Goal: Task Accomplishment & Management: Use online tool/utility

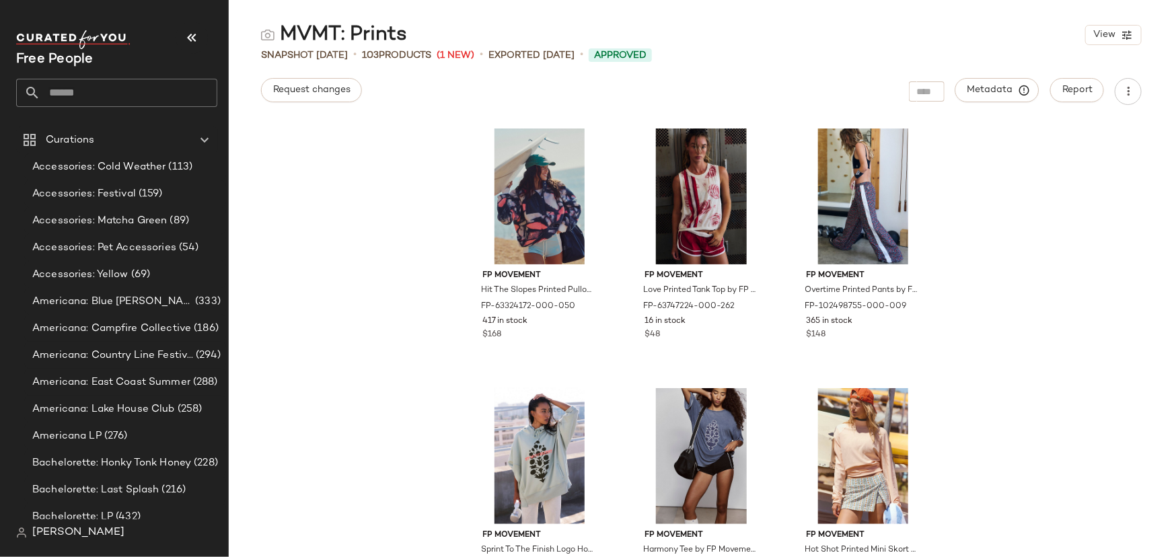
click at [69, 101] on input "text" at bounding box center [128, 93] width 177 height 28
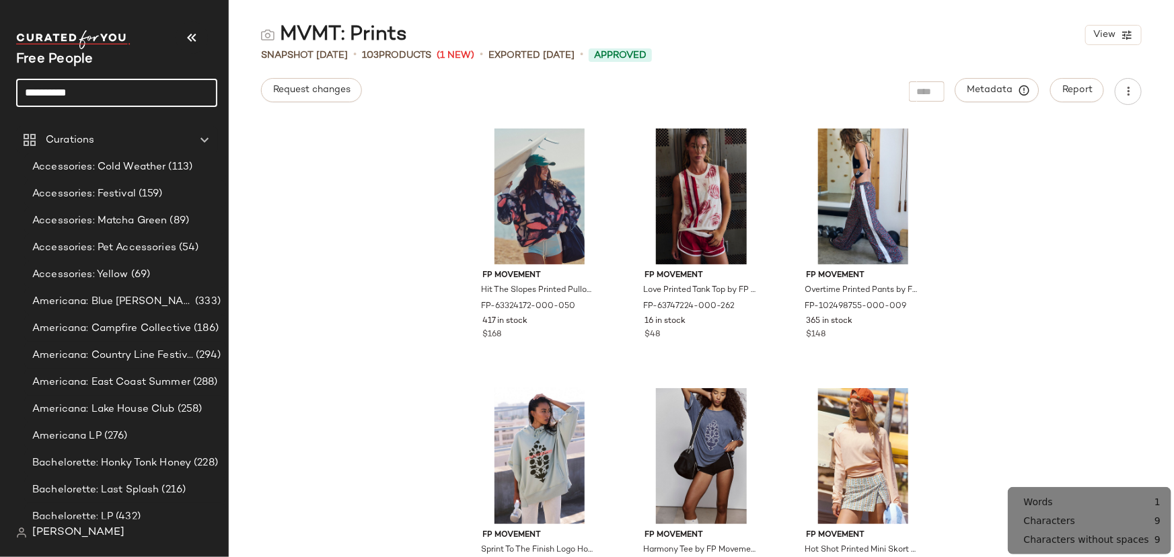
type input "**********"
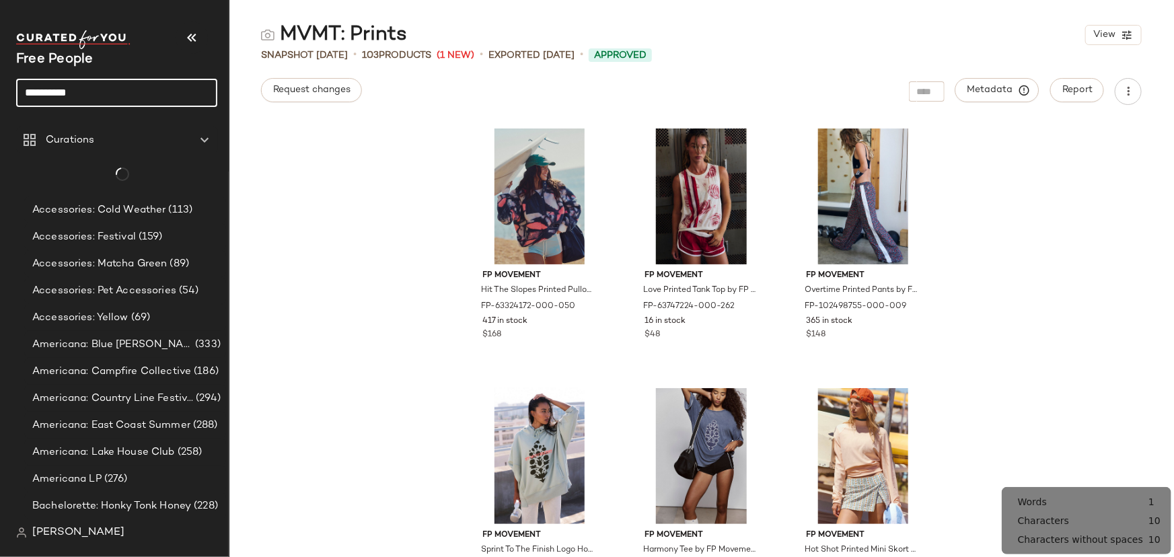
drag, startPoint x: 90, startPoint y: 84, endPoint x: 93, endPoint y: 104, distance: 20.4
click at [90, 87] on input "**********" at bounding box center [116, 93] width 201 height 28
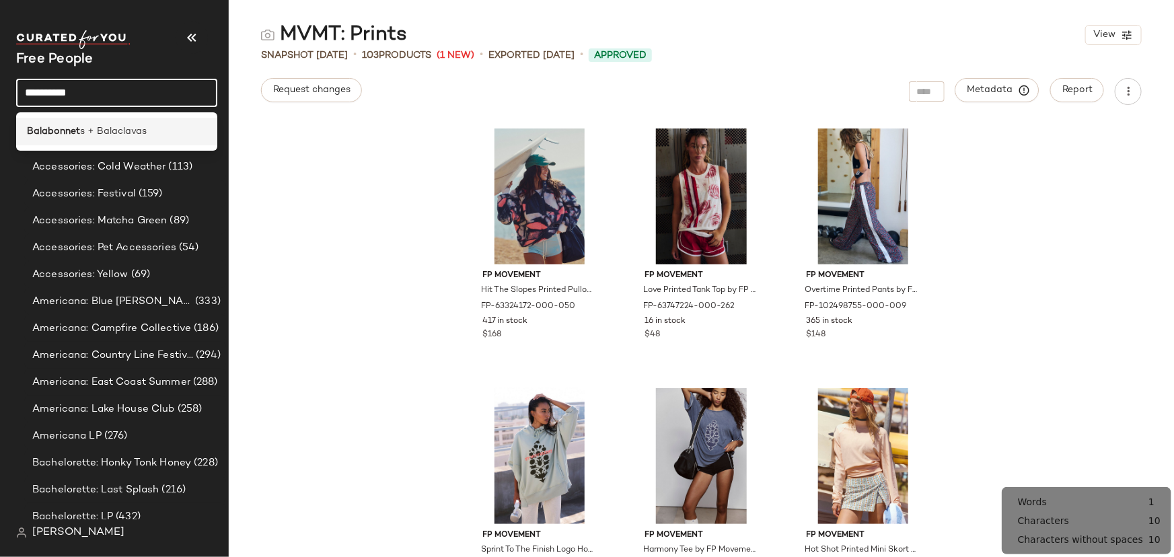
click at [102, 122] on div "Balabonnet s + [GEOGRAPHIC_DATA]" at bounding box center [116, 132] width 201 height 28
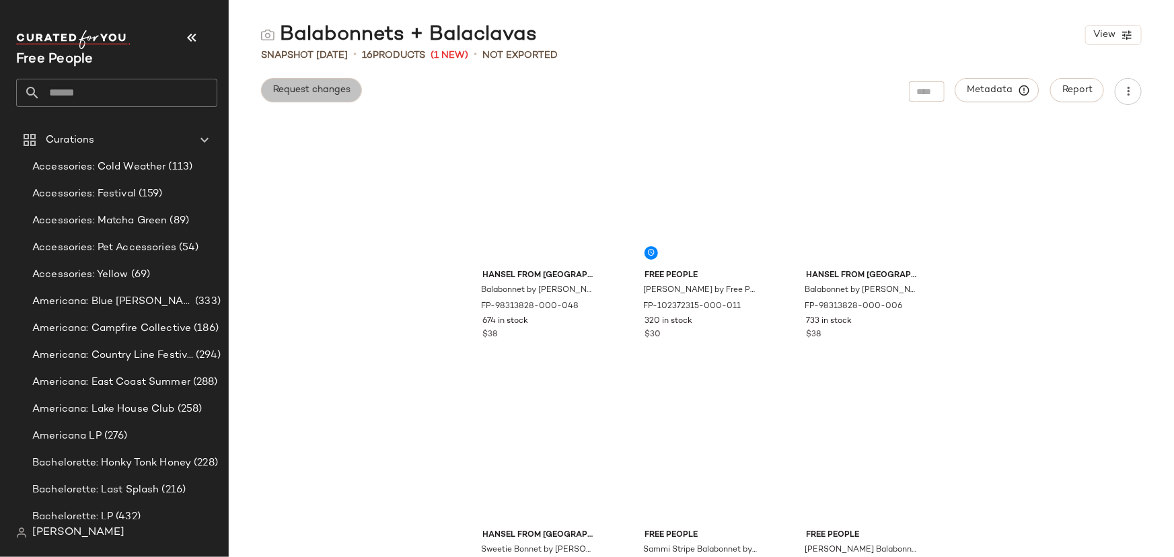
click at [305, 92] on span "Request changes" at bounding box center [311, 90] width 78 height 11
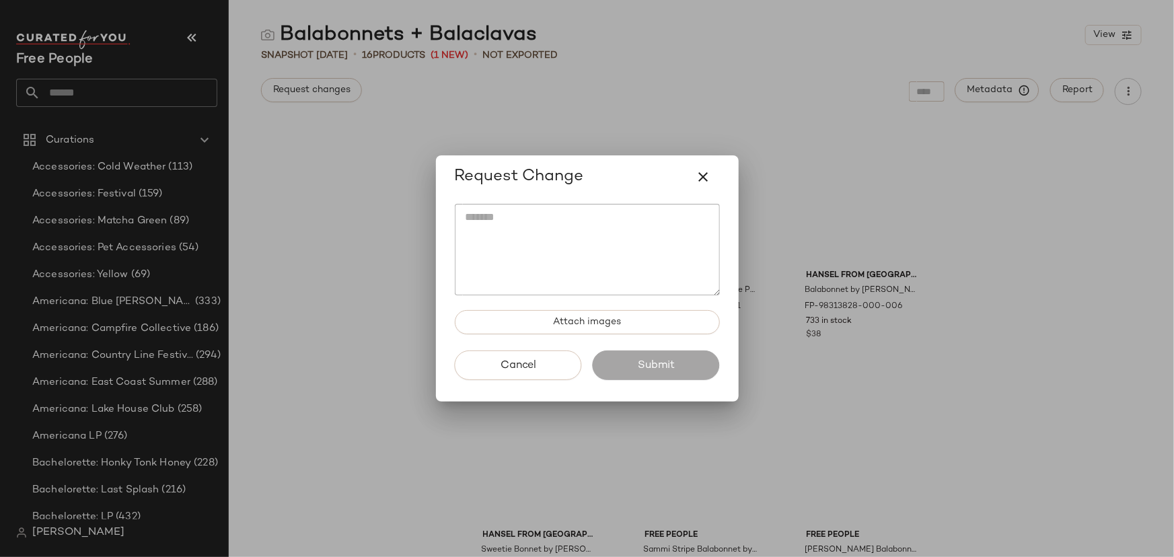
click at [499, 260] on textarea at bounding box center [587, 249] width 265 height 91
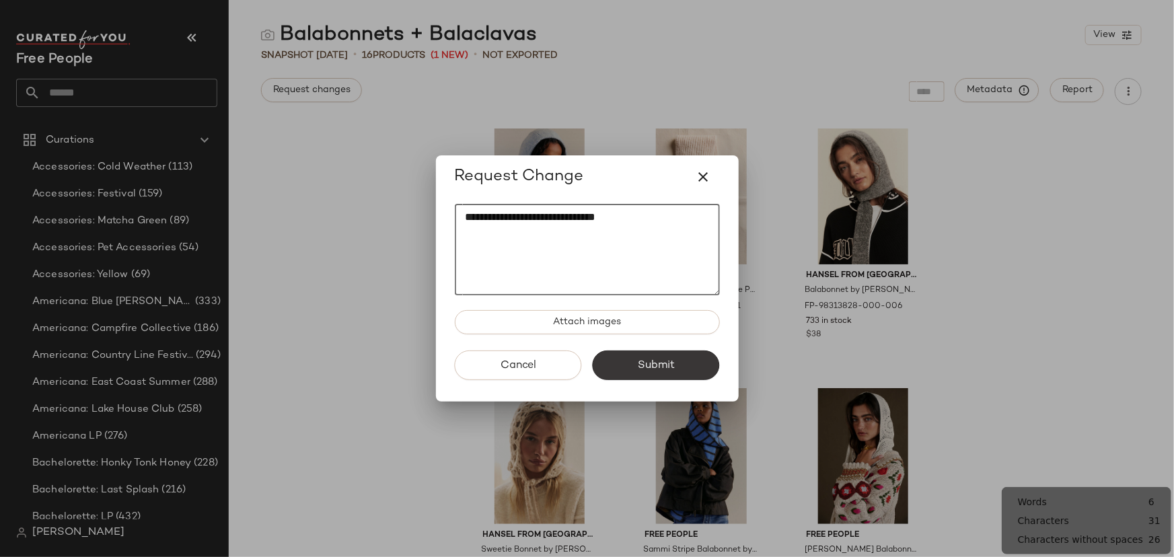
type textarea "**********"
click at [655, 364] on span "Submit" at bounding box center [656, 365] width 38 height 13
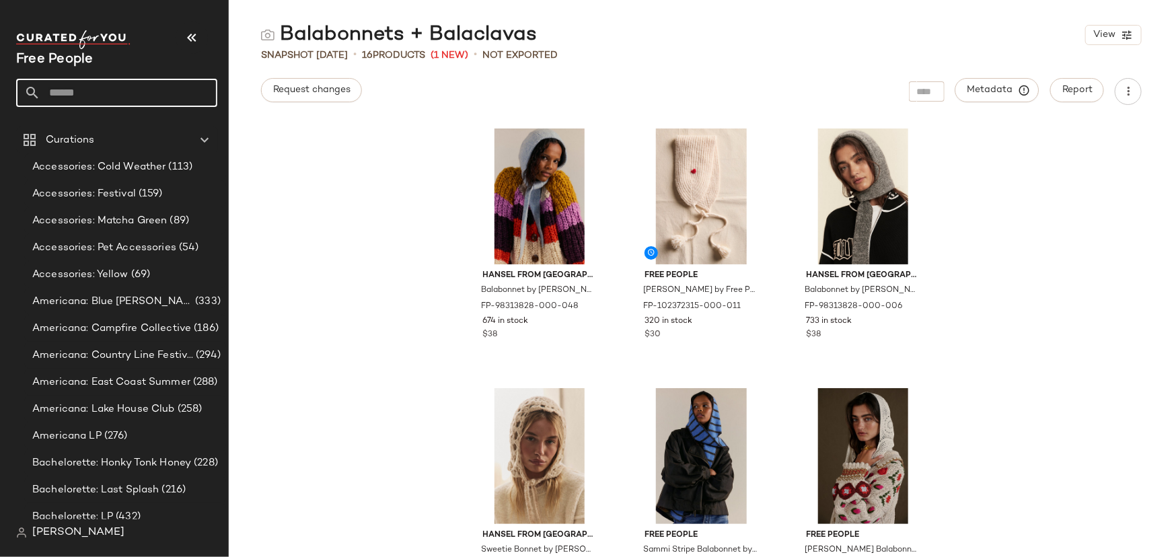
click at [121, 80] on input "text" at bounding box center [128, 93] width 177 height 28
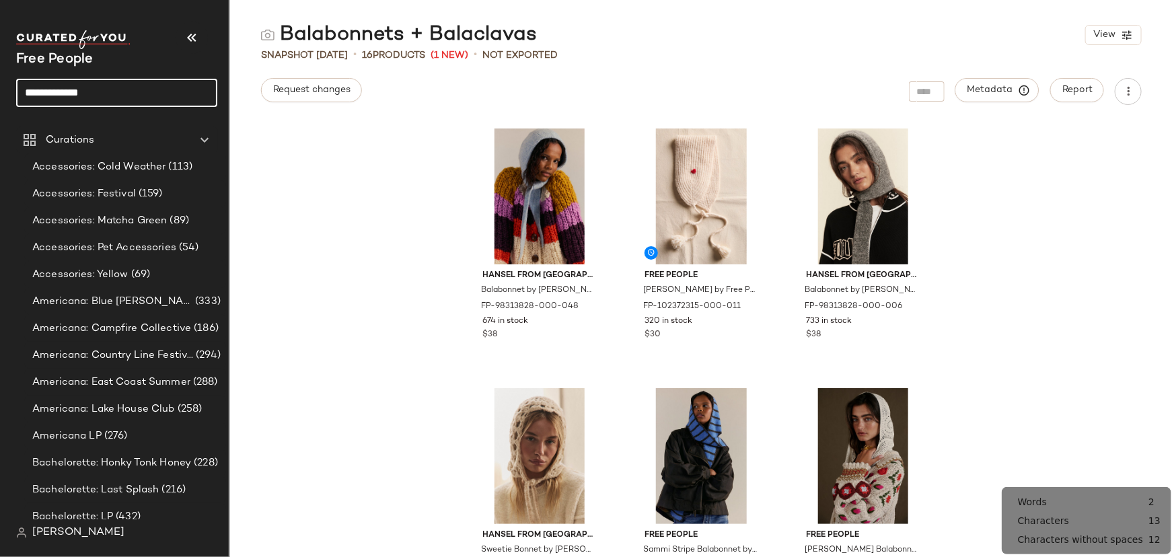
click at [67, 94] on input "**********" at bounding box center [116, 93] width 201 height 28
type input "**********"
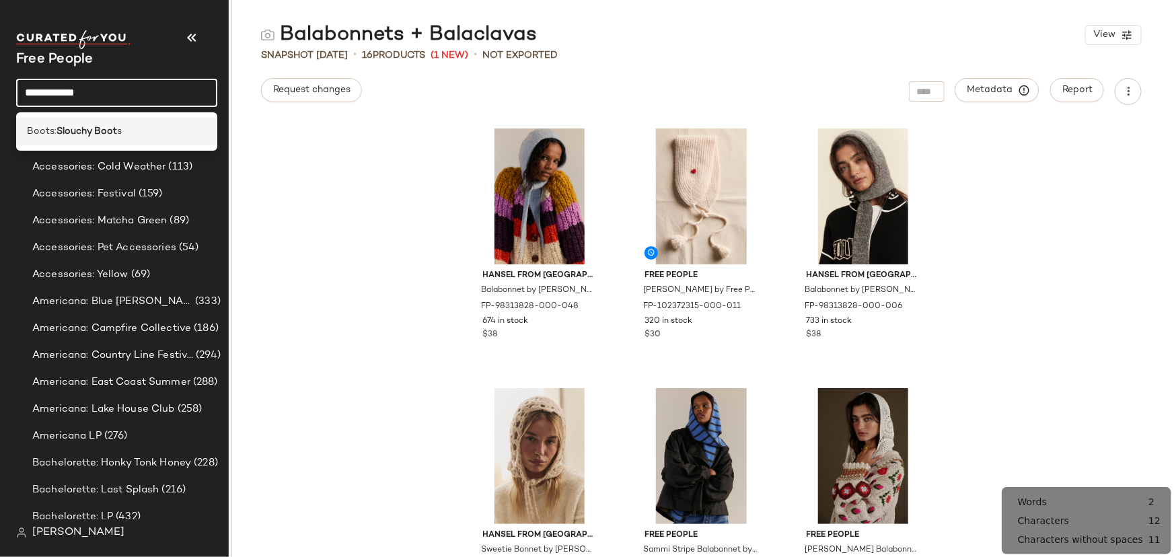
click at [97, 126] on b "Slouchy Boot" at bounding box center [87, 131] width 61 height 14
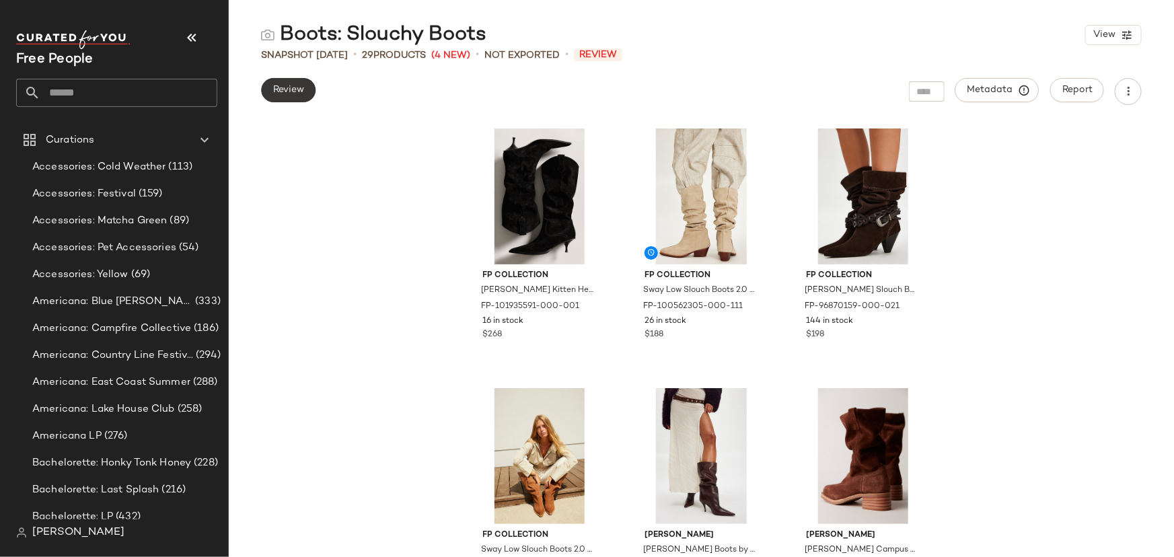
click at [300, 99] on button "Review" at bounding box center [288, 90] width 54 height 24
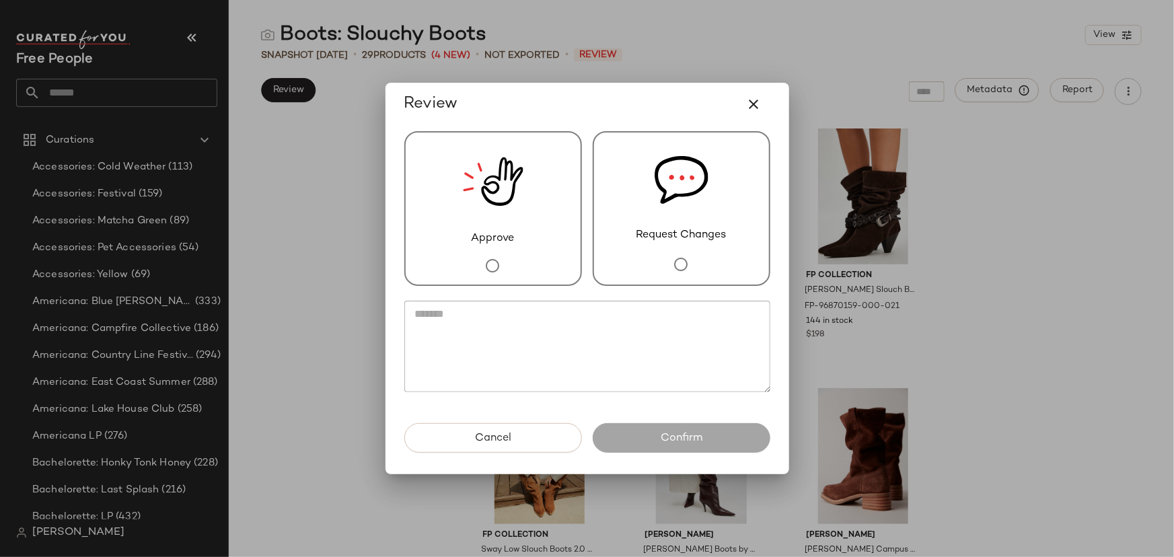
click at [505, 240] on span "Approve" at bounding box center [493, 239] width 43 height 16
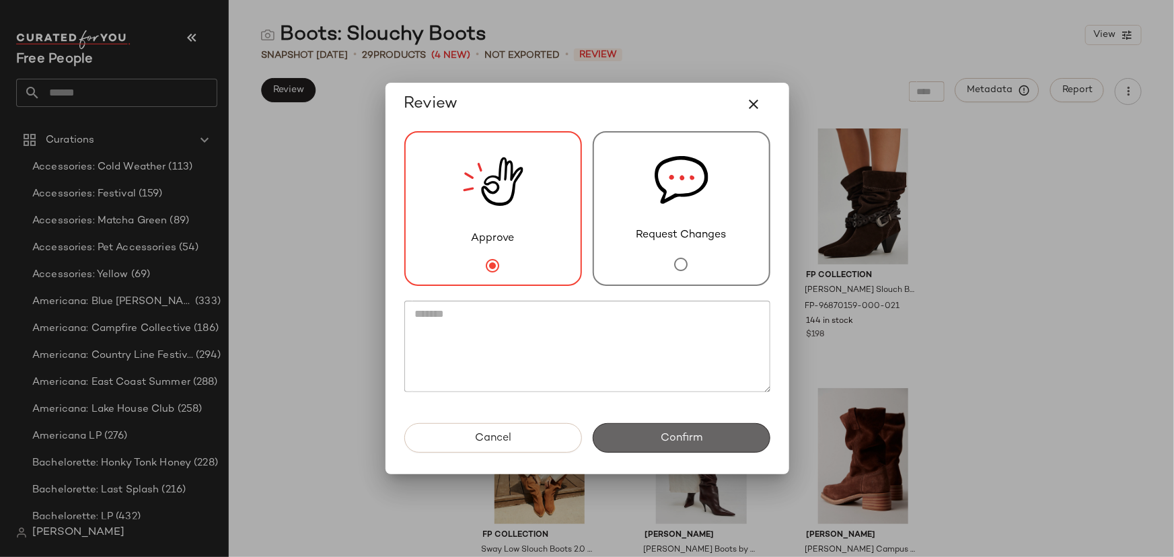
click at [684, 424] on button "Confirm" at bounding box center [682, 438] width 178 height 30
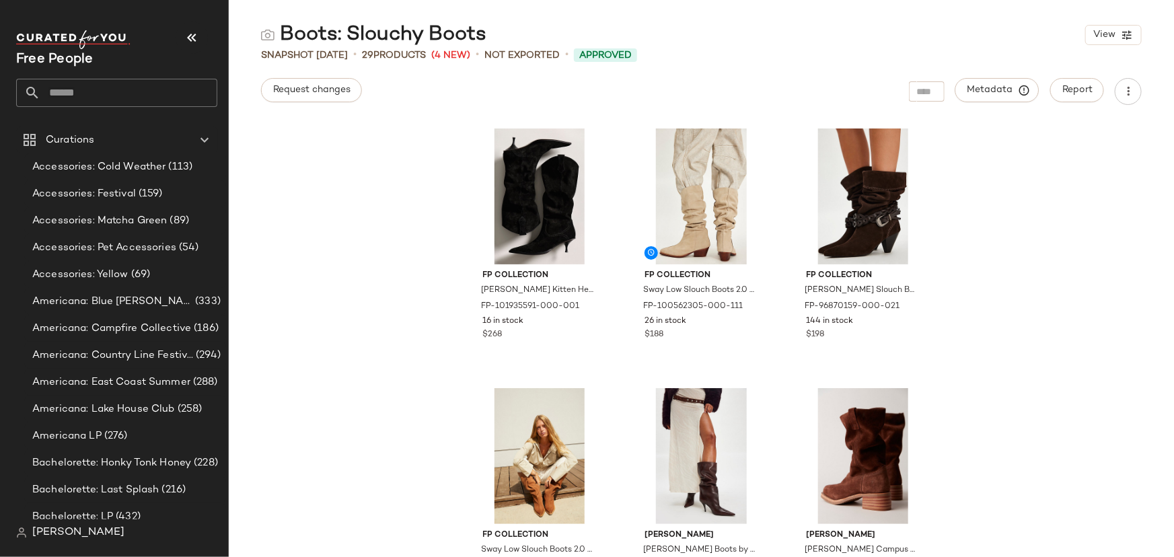
click at [114, 98] on input "text" at bounding box center [128, 93] width 177 height 28
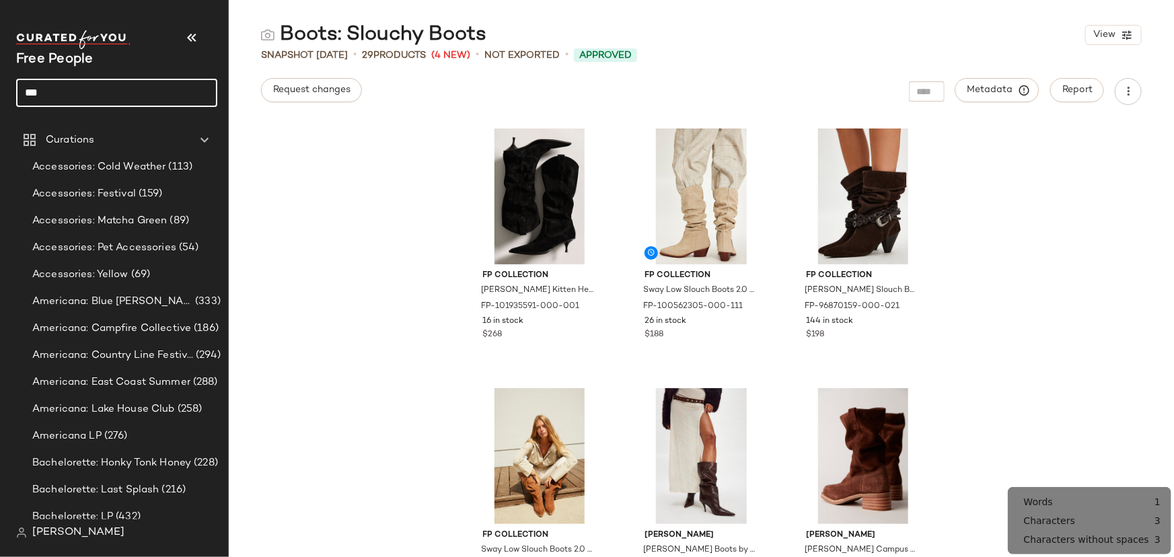
type input "***"
click at [112, 94] on input "***" at bounding box center [116, 93] width 201 height 28
click at [112, 95] on input "***" at bounding box center [116, 93] width 201 height 28
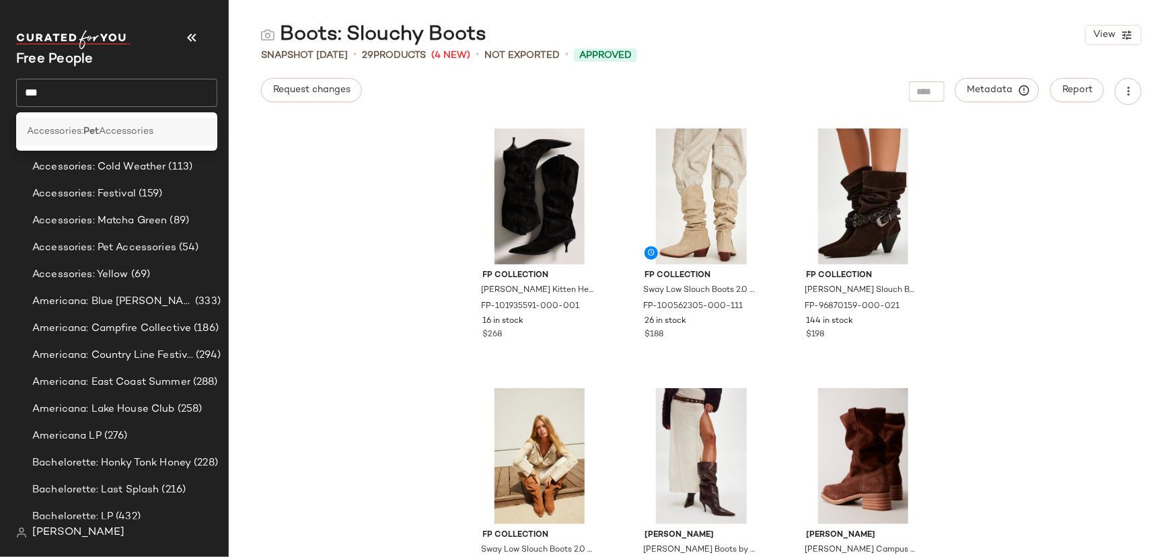
click at [128, 126] on span "Accessories" at bounding box center [126, 131] width 54 height 14
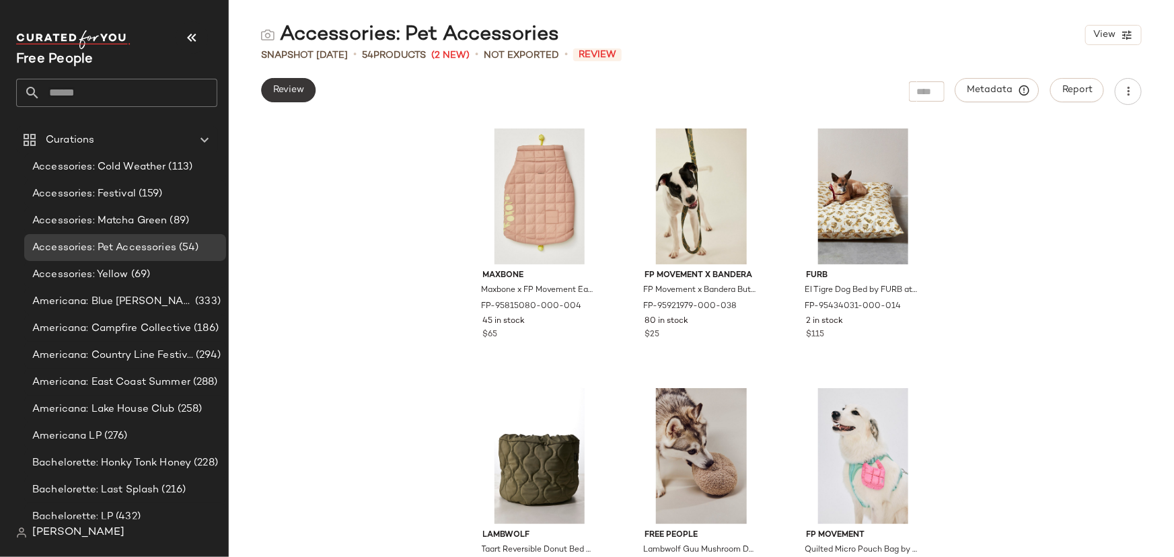
click at [289, 91] on span "Review" at bounding box center [288, 90] width 32 height 11
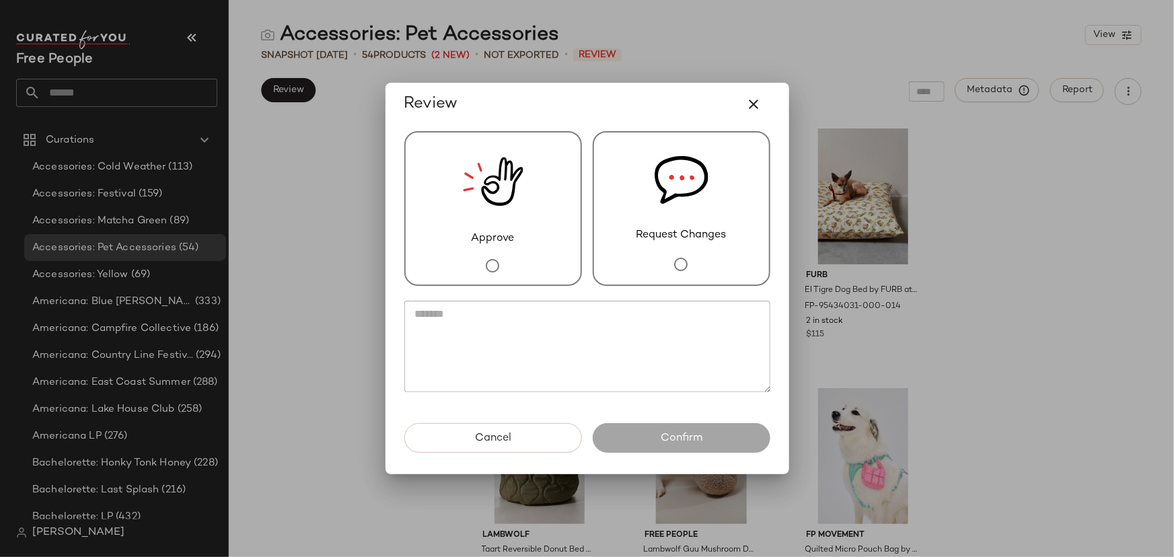
click at [464, 216] on img at bounding box center [493, 182] width 61 height 98
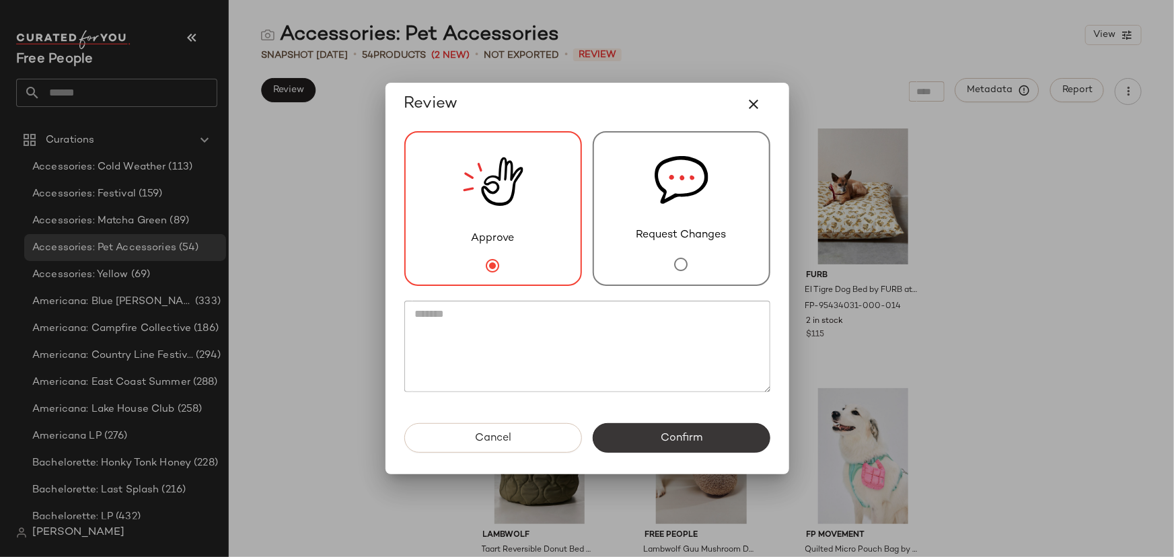
click at [655, 432] on button "Confirm" at bounding box center [682, 438] width 178 height 30
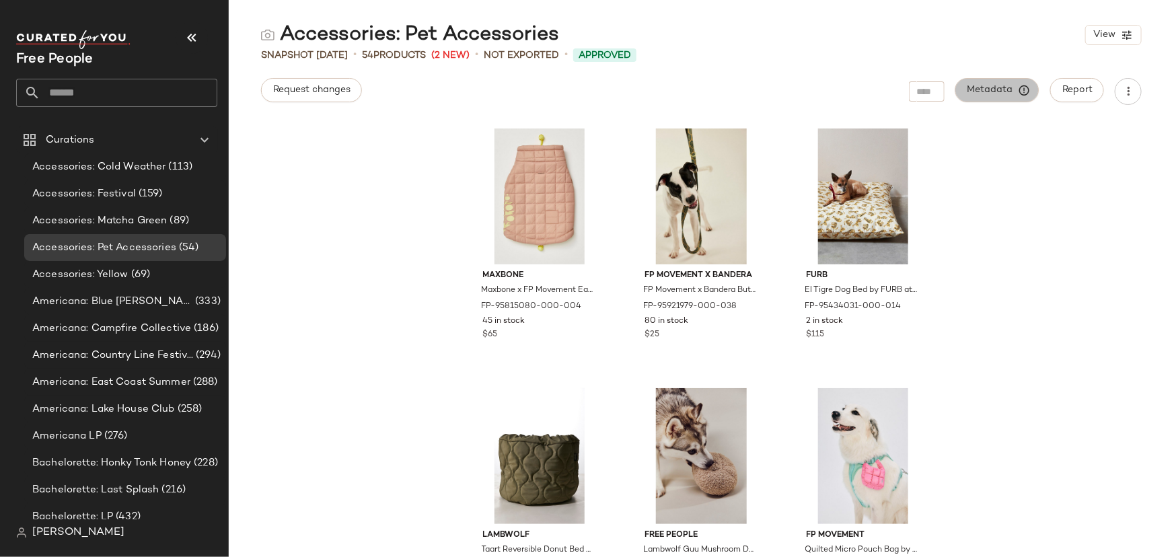
click at [983, 94] on span "Metadata" at bounding box center [997, 90] width 61 height 12
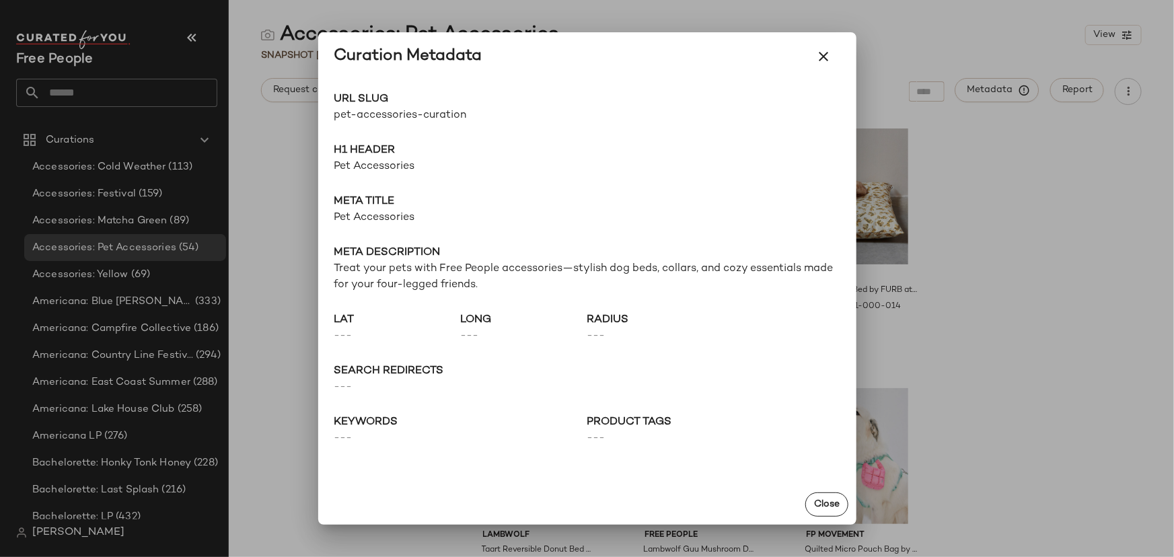
click at [1015, 303] on div at bounding box center [587, 278] width 1174 height 557
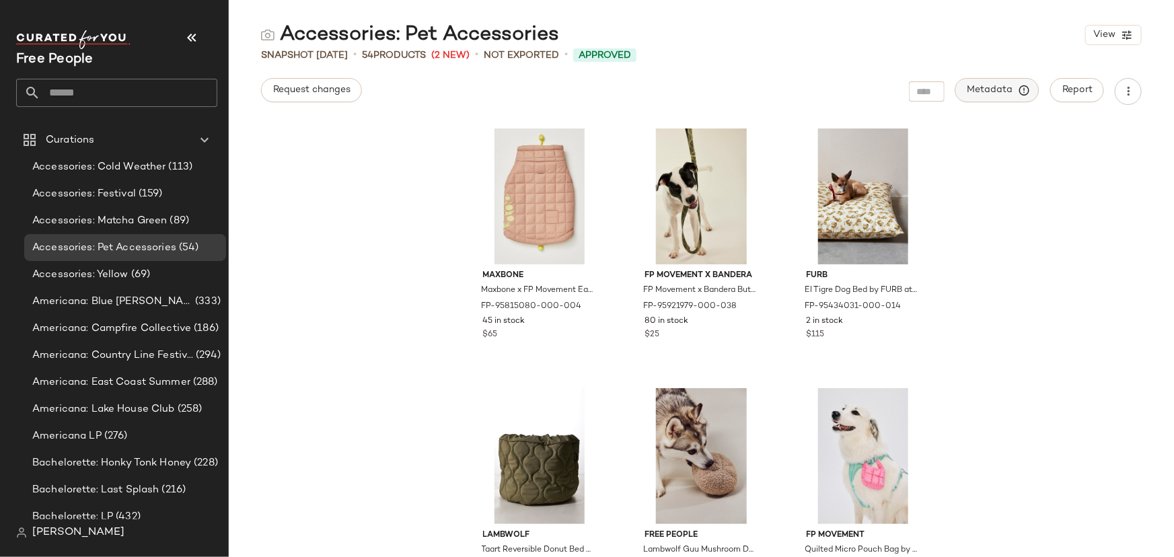
click at [990, 88] on span "Metadata" at bounding box center [997, 90] width 61 height 12
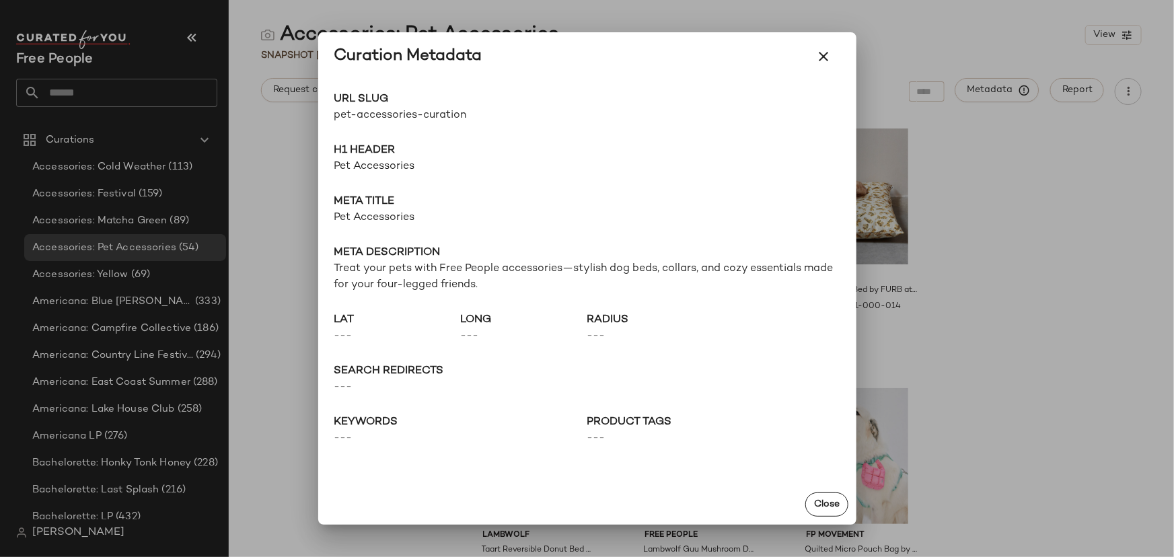
click at [1029, 326] on div at bounding box center [587, 278] width 1174 height 557
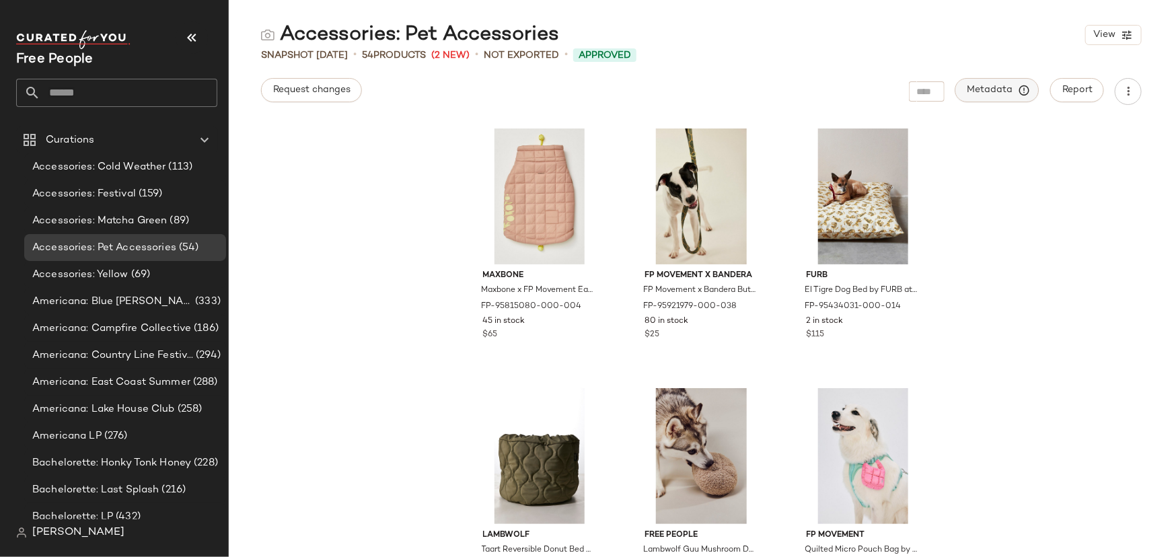
click at [1010, 81] on button "Metadata" at bounding box center [997, 90] width 84 height 24
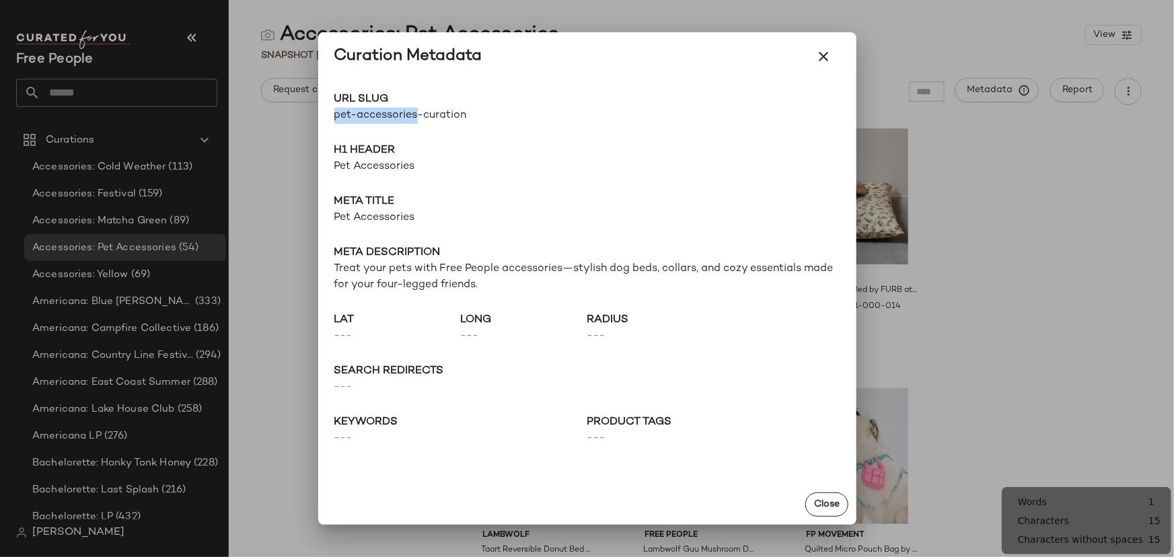
drag, startPoint x: 418, startPoint y: 121, endPoint x: 334, endPoint y: 110, distance: 84.9
click at [334, 110] on span "pet-accessories-curation" at bounding box center [460, 116] width 253 height 16
copy span "pet-accessories"
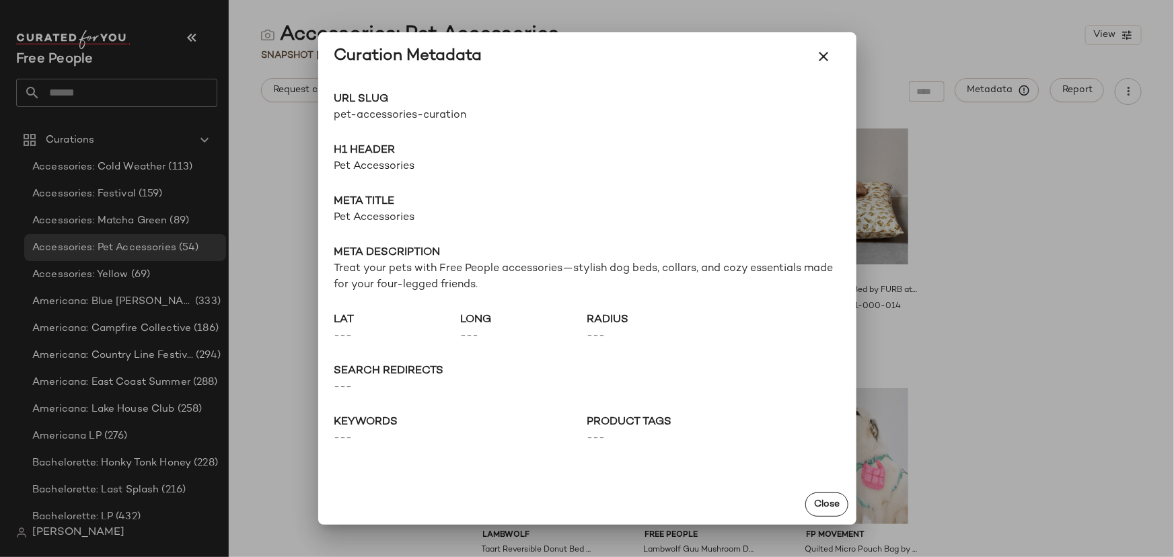
click at [288, 170] on div at bounding box center [587, 278] width 1174 height 557
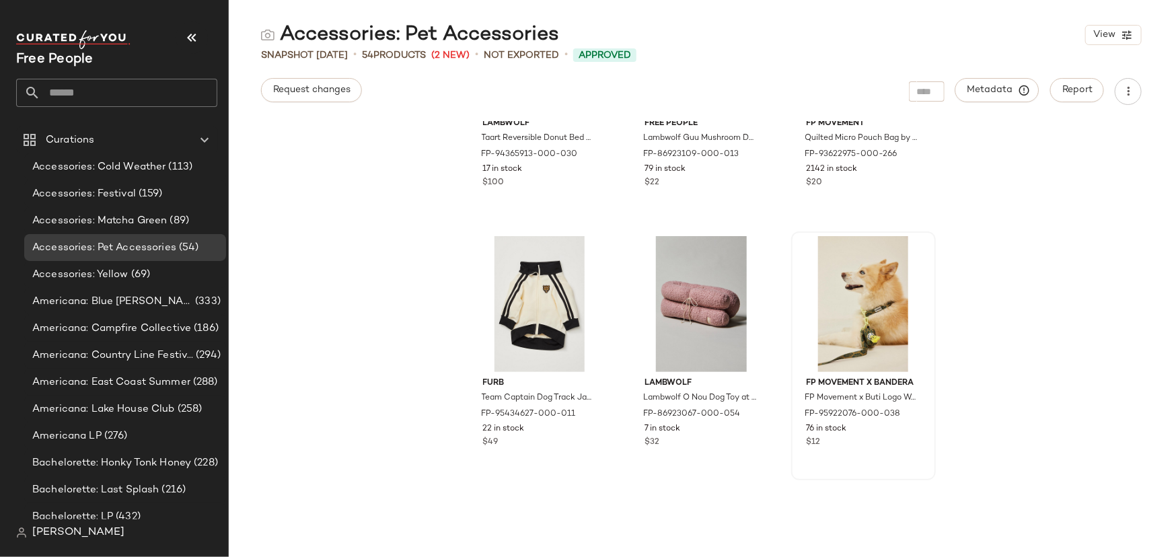
scroll to position [439, 0]
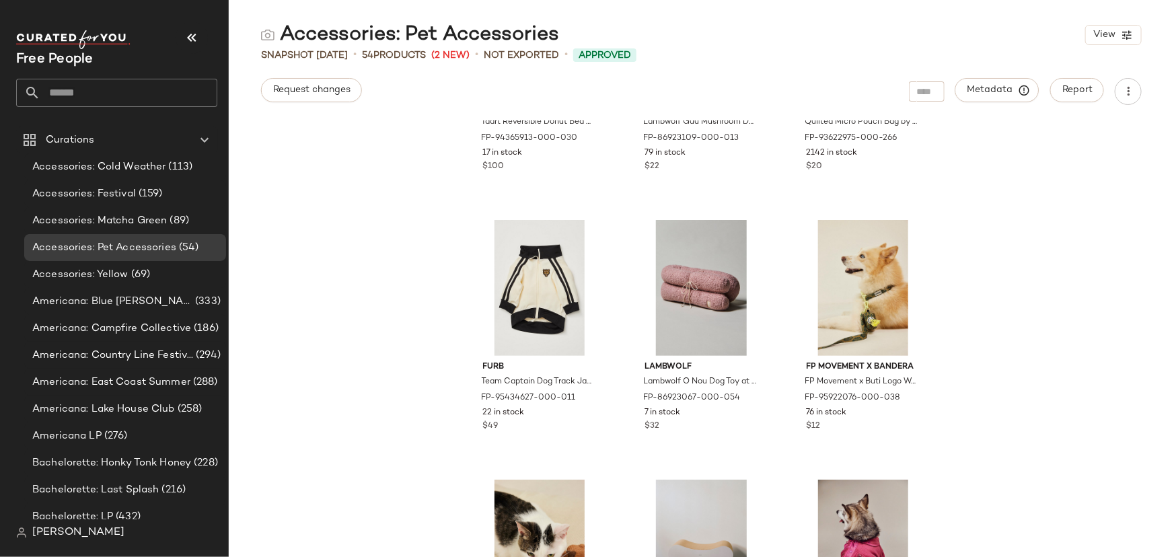
click at [121, 79] on input "text" at bounding box center [128, 93] width 177 height 28
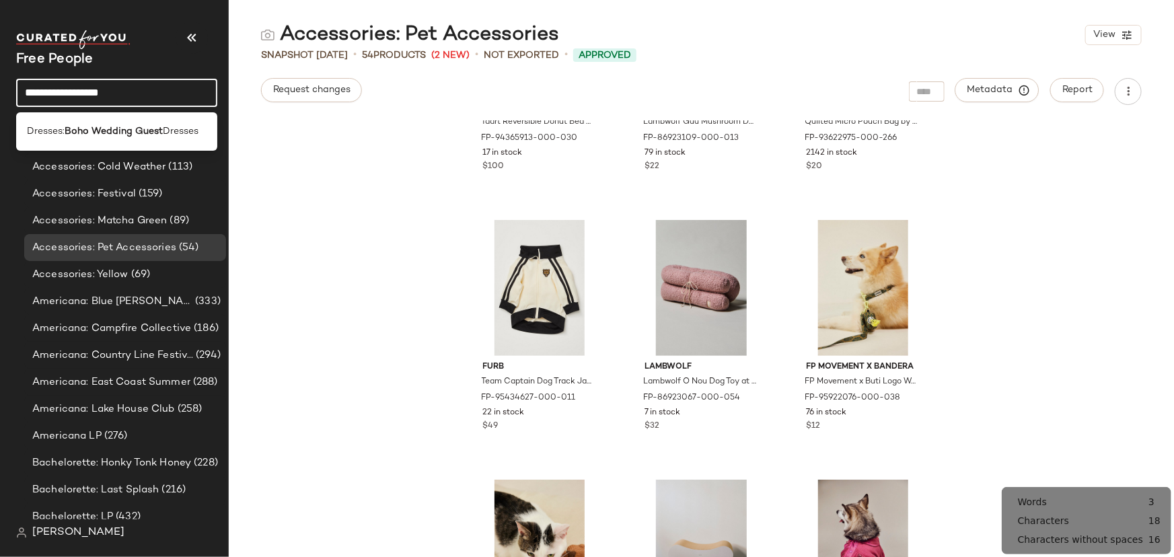
type input "**********"
click at [137, 129] on b "Boho Wedding Guest" at bounding box center [114, 131] width 98 height 14
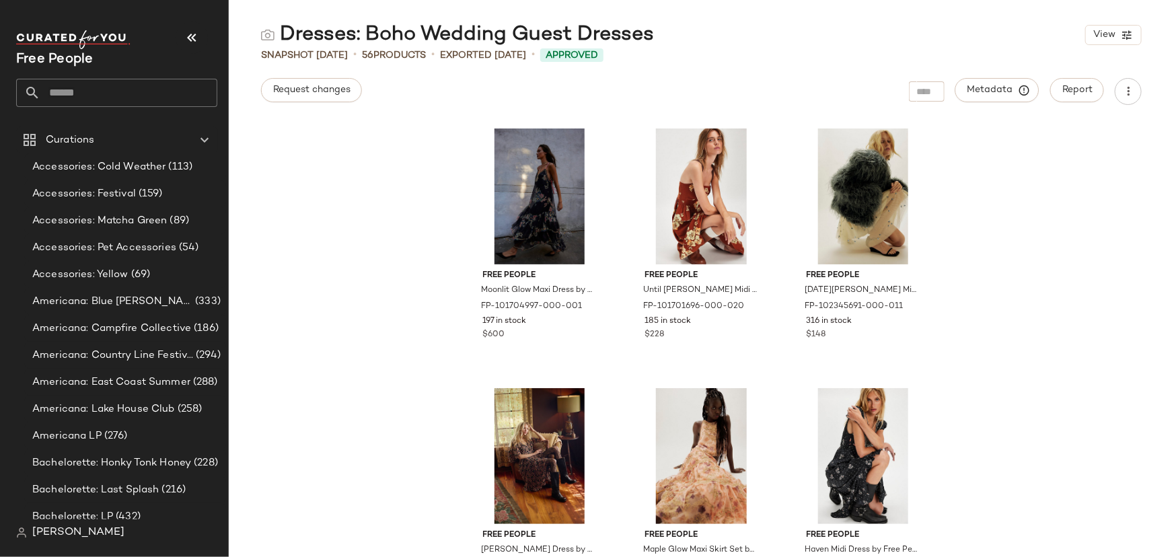
click at [101, 87] on input "text" at bounding box center [128, 93] width 177 height 28
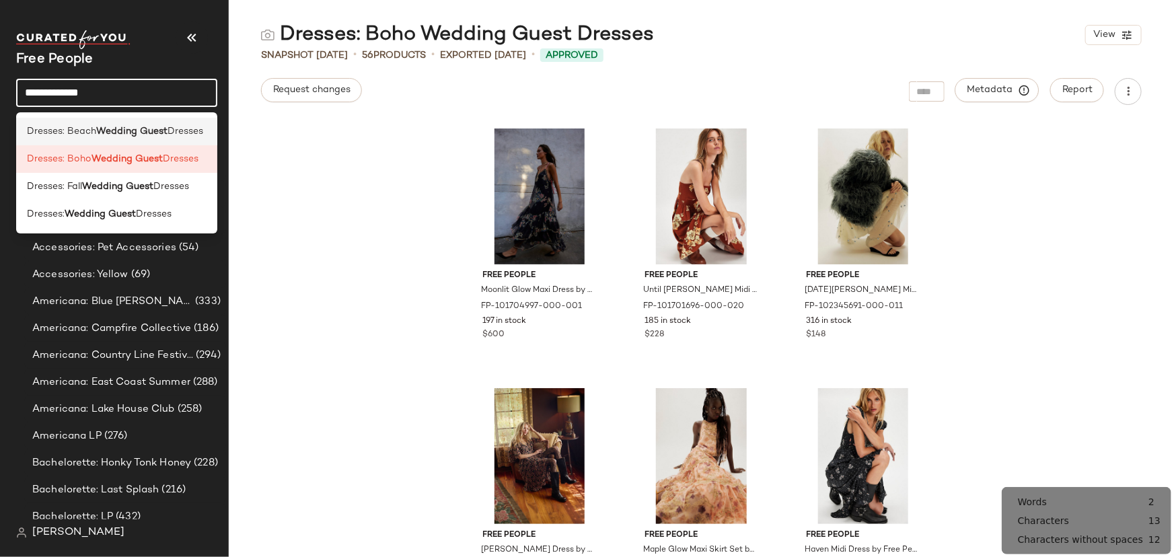
type input "**********"
click at [153, 132] on b "Wedding Guest" at bounding box center [131, 131] width 71 height 14
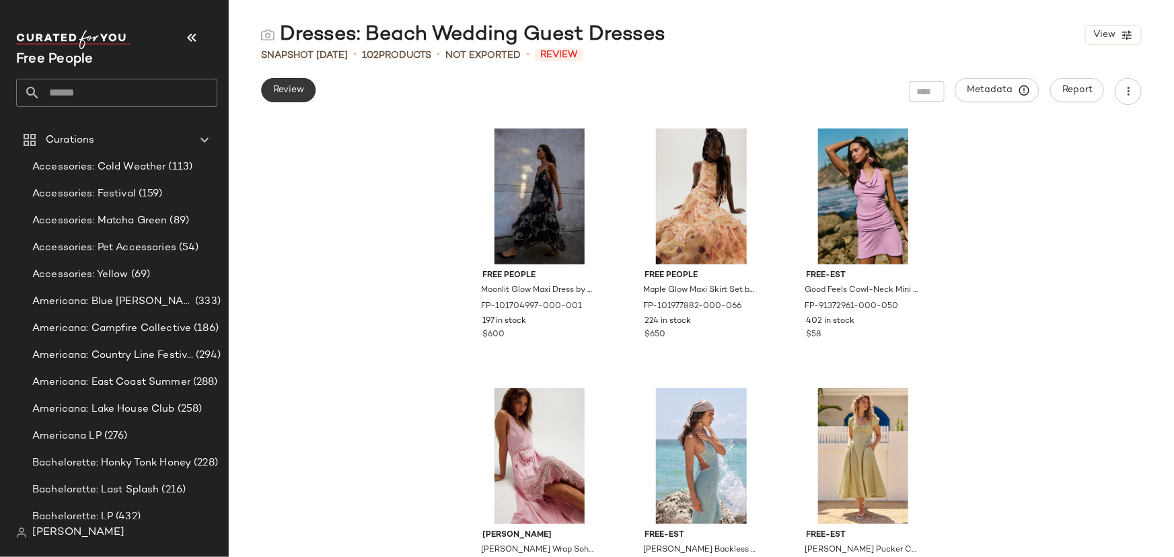
click at [297, 94] on span "Review" at bounding box center [288, 90] width 32 height 11
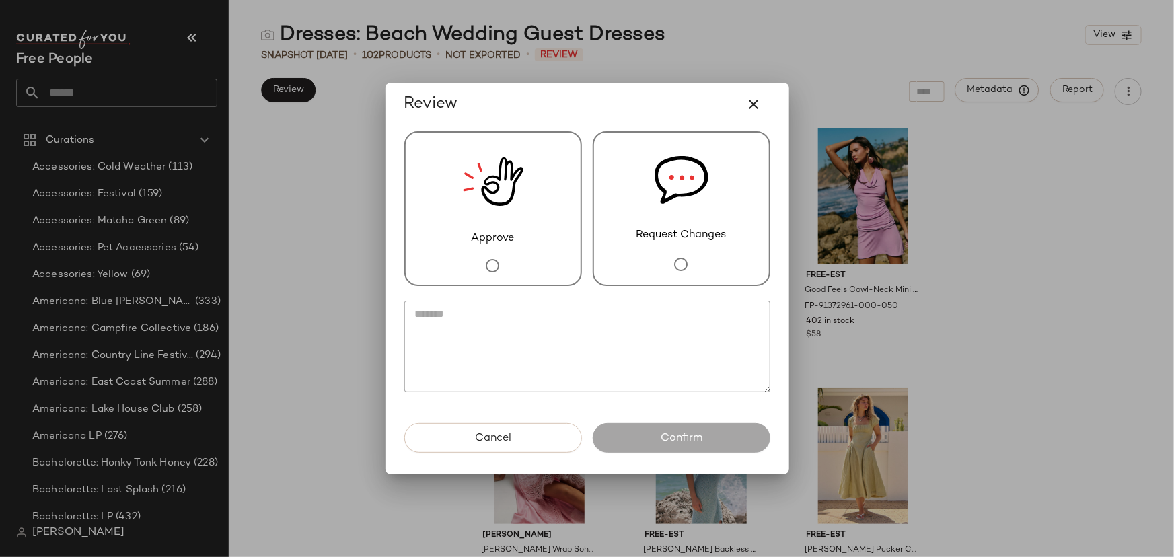
click at [466, 183] on img at bounding box center [493, 182] width 61 height 98
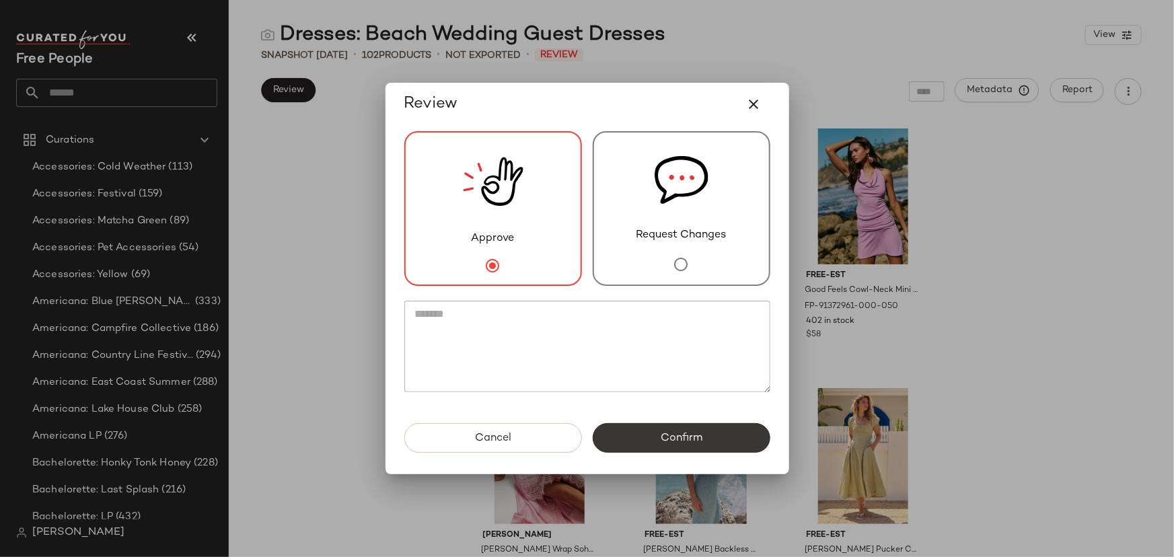
click at [672, 446] on button "Confirm" at bounding box center [682, 438] width 178 height 30
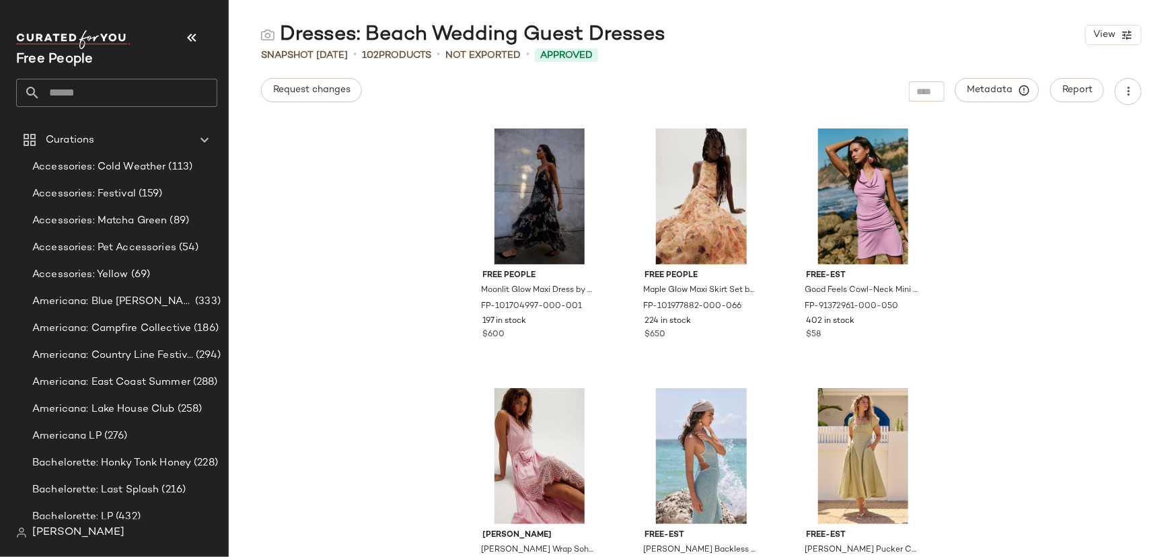
click at [113, 94] on input "text" at bounding box center [128, 93] width 177 height 28
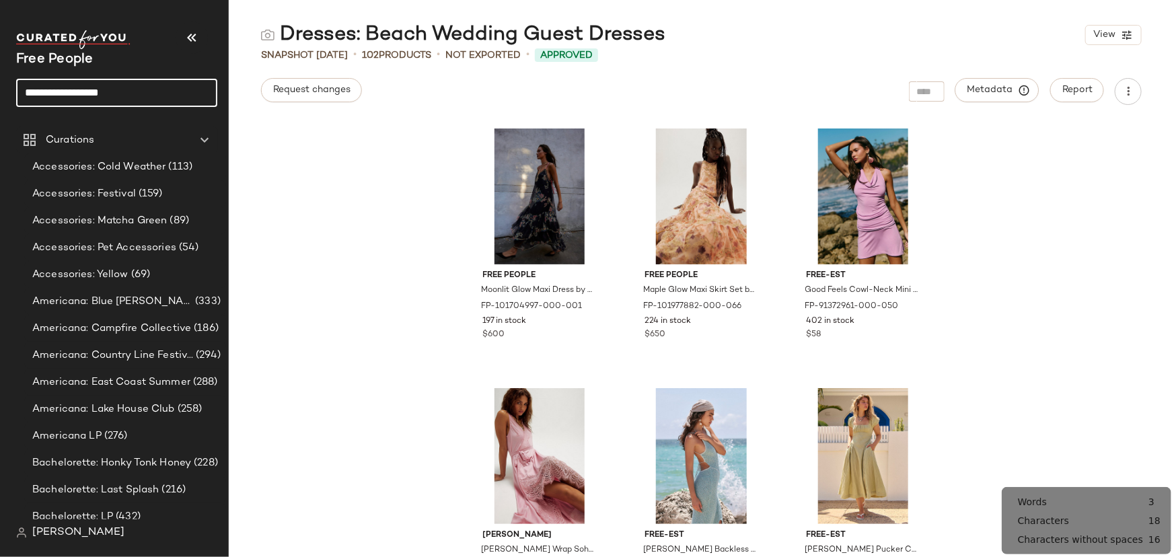
type input "**********"
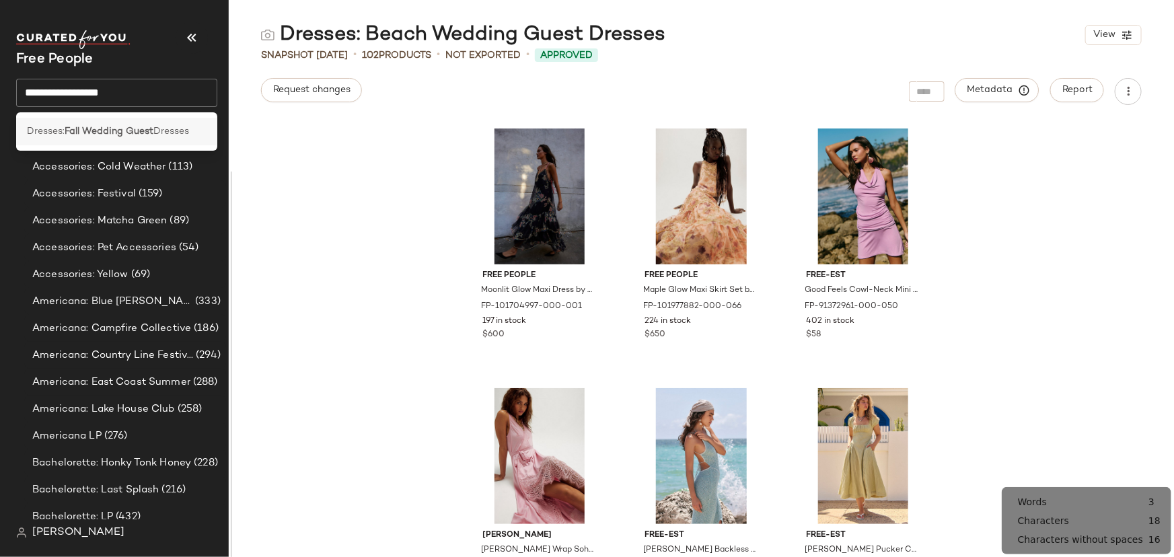
click at [114, 134] on b "Fall Wedding Guest" at bounding box center [109, 131] width 89 height 14
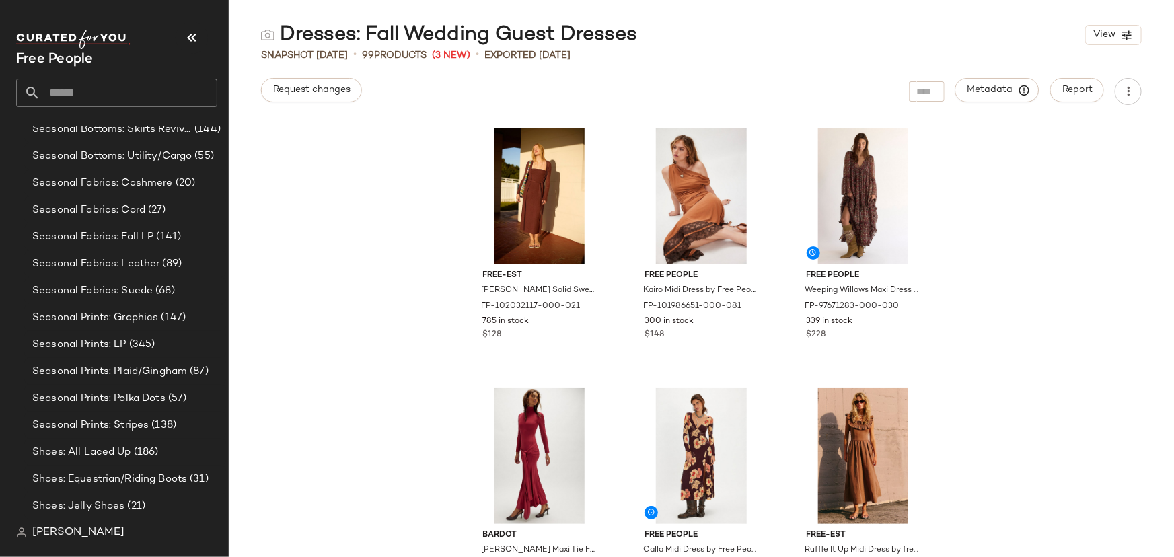
scroll to position [4067, 0]
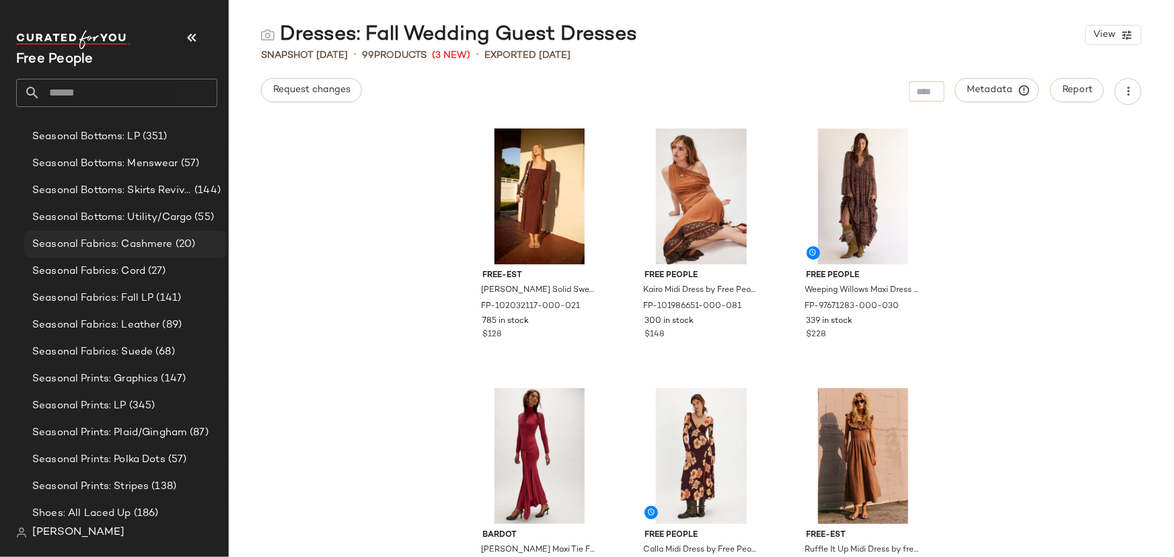
click at [116, 244] on span "Seasonal Fabrics: Cashmere" at bounding box center [102, 244] width 141 height 15
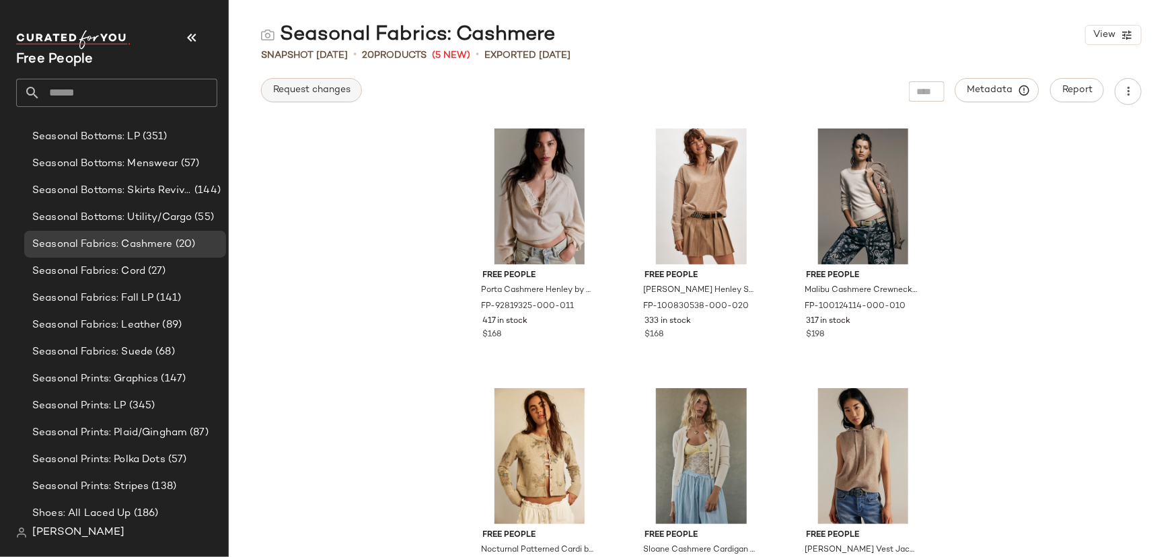
click at [339, 89] on span "Request changes" at bounding box center [311, 90] width 78 height 11
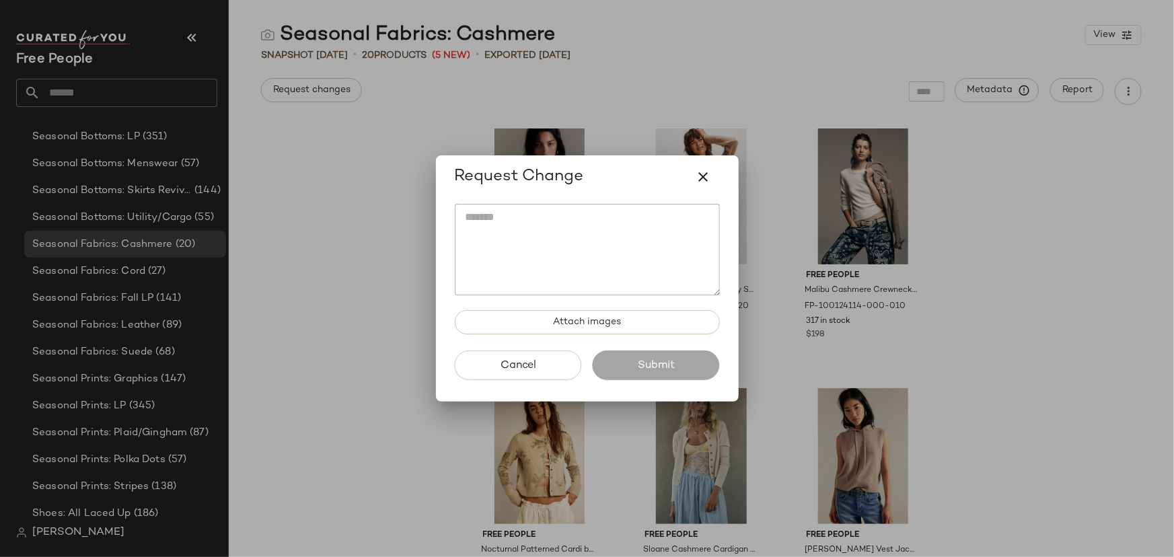
click at [388, 223] on div at bounding box center [587, 278] width 1174 height 557
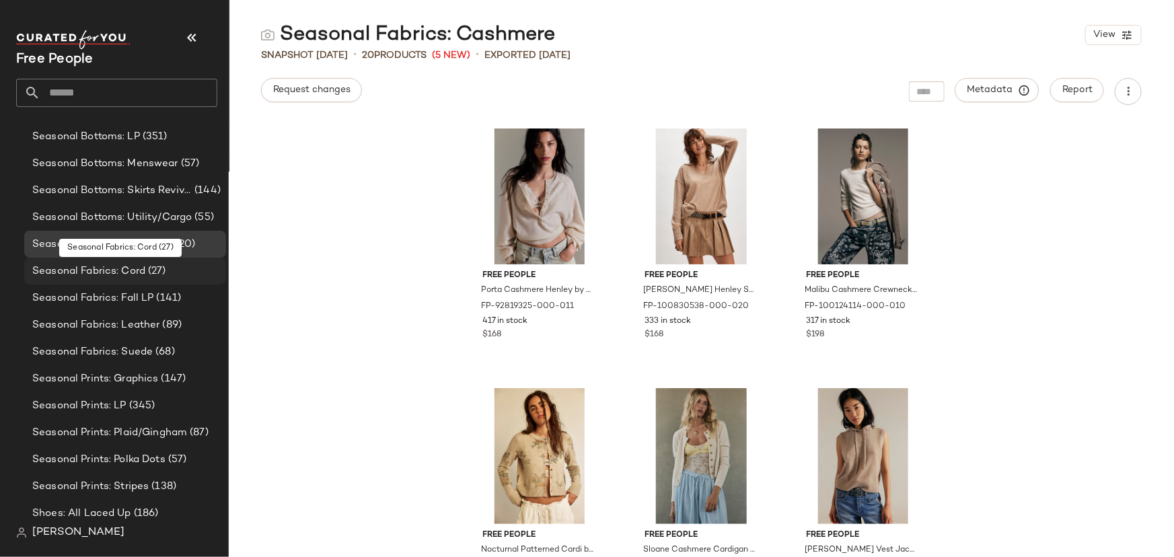
click at [123, 268] on span "Seasonal Fabrics: Cord" at bounding box center [88, 271] width 113 height 15
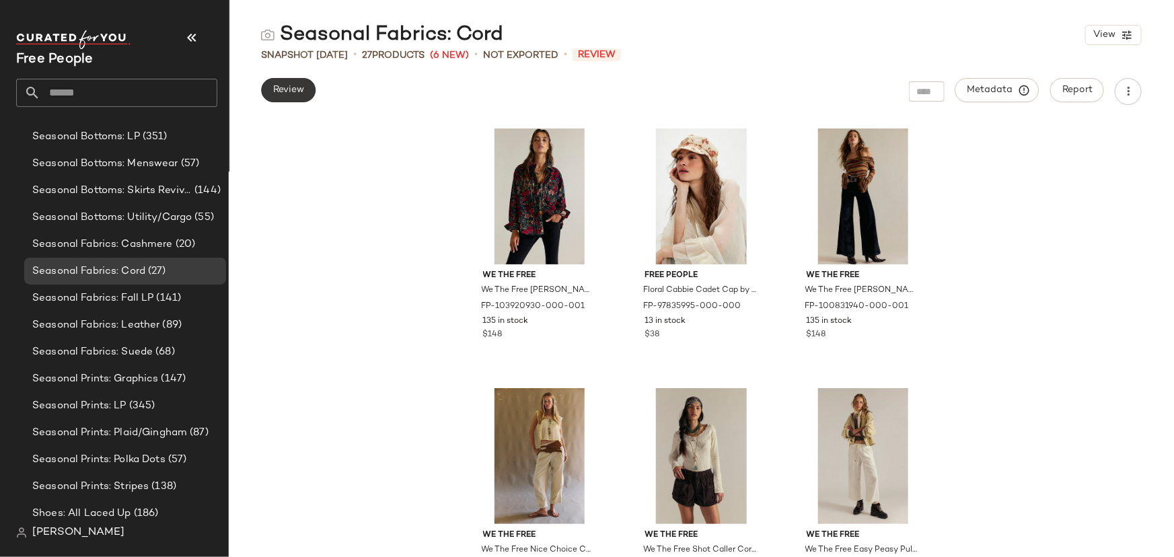
click at [291, 87] on span "Review" at bounding box center [288, 90] width 32 height 11
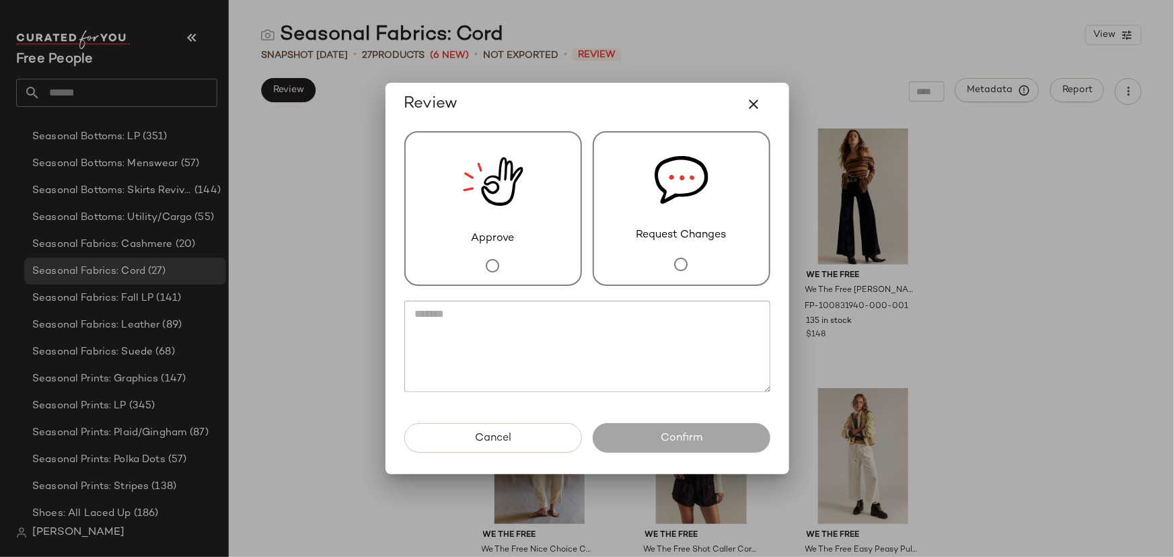
click at [496, 213] on img at bounding box center [493, 182] width 61 height 98
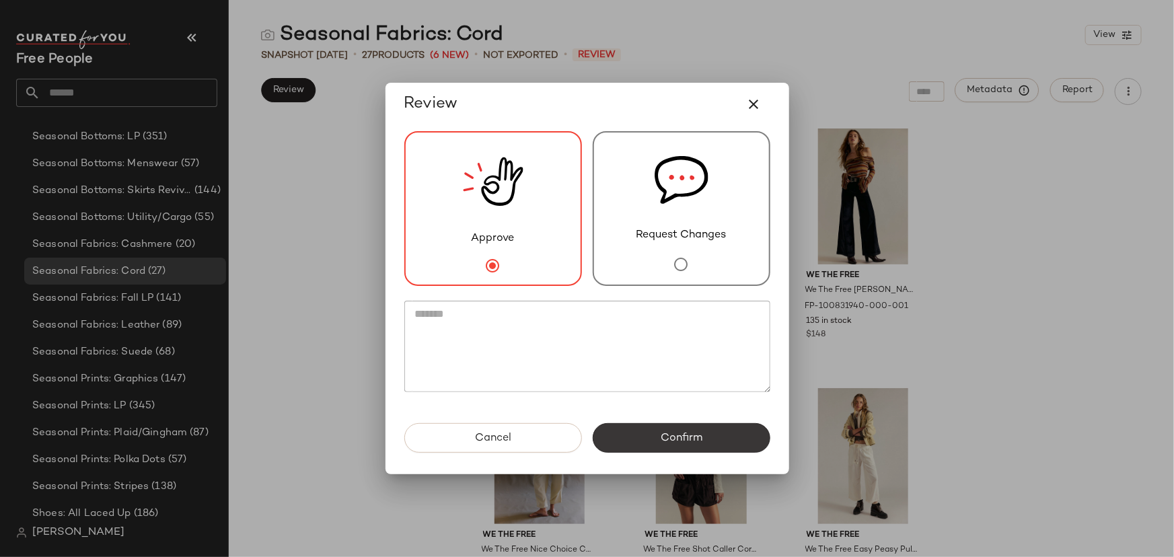
click at [649, 439] on button "Confirm" at bounding box center [682, 438] width 178 height 30
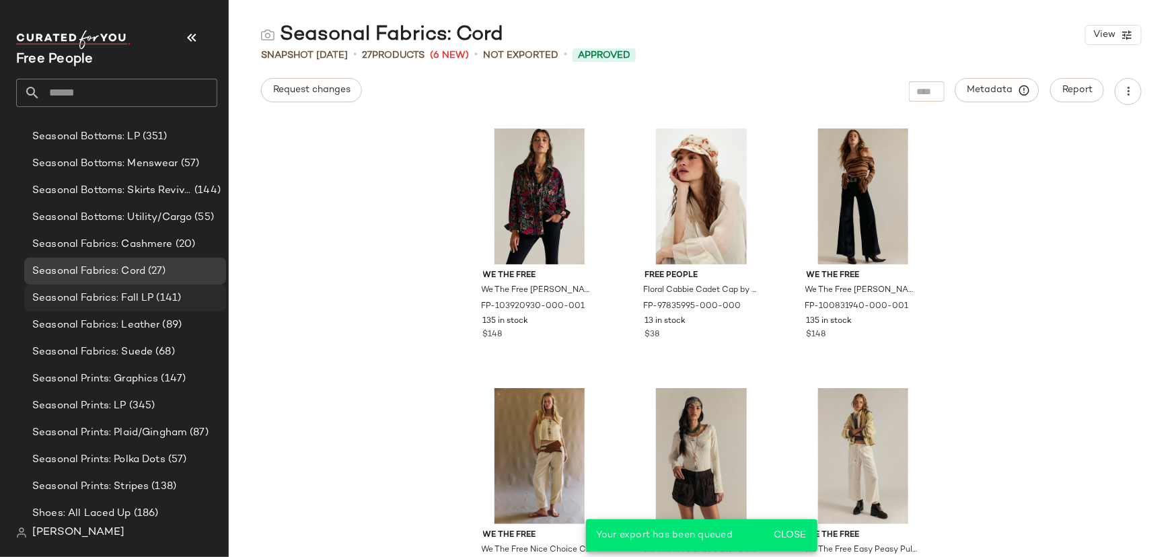
click at [149, 294] on span "Seasonal Fabrics: Fall LP" at bounding box center [93, 298] width 122 height 15
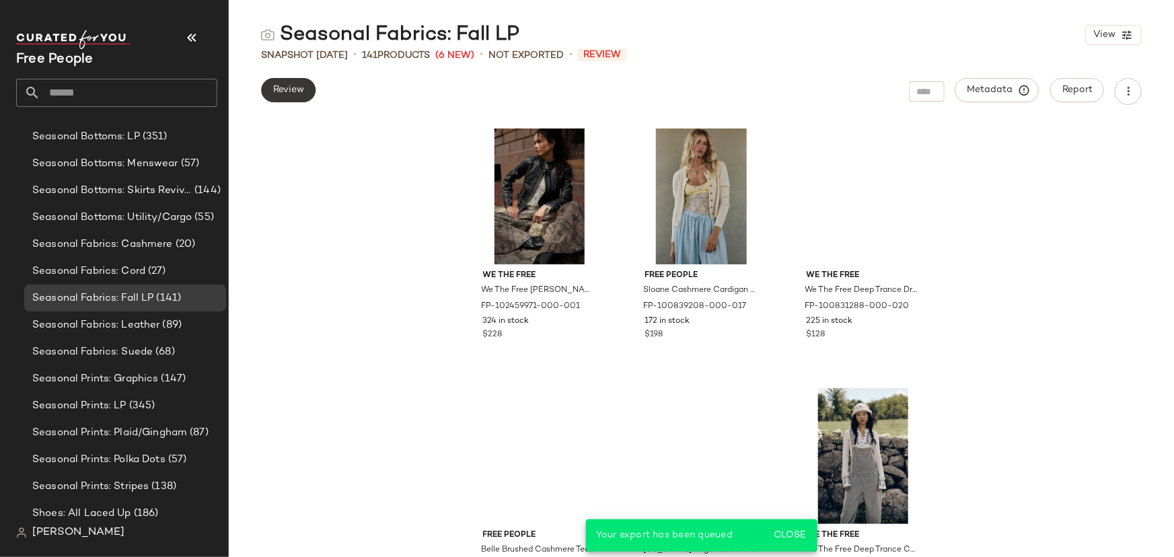
click at [307, 80] on button "Review" at bounding box center [288, 90] width 54 height 24
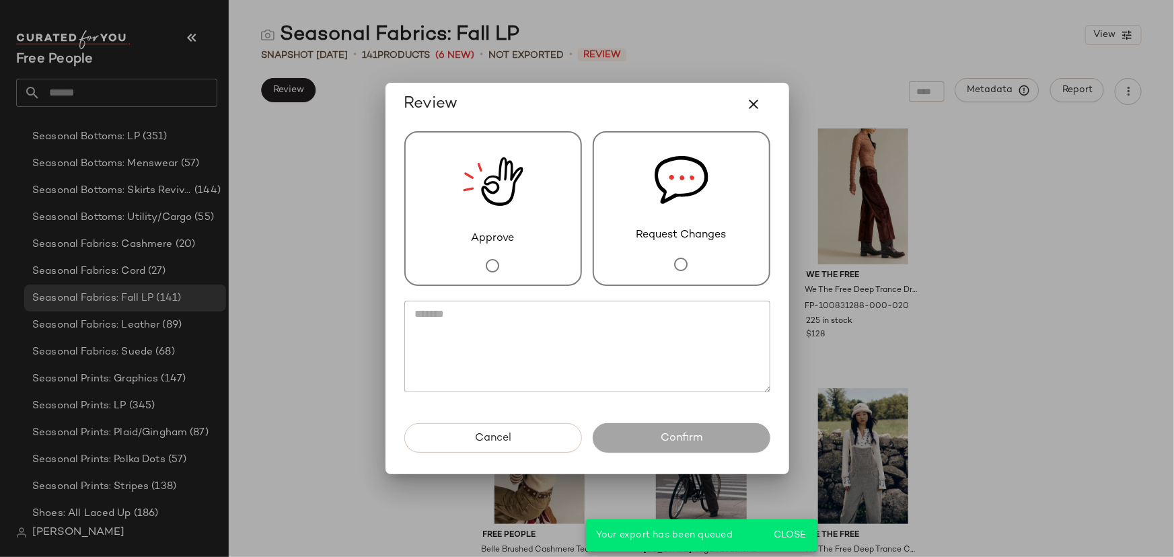
click at [533, 202] on div "Approve" at bounding box center [493, 208] width 178 height 155
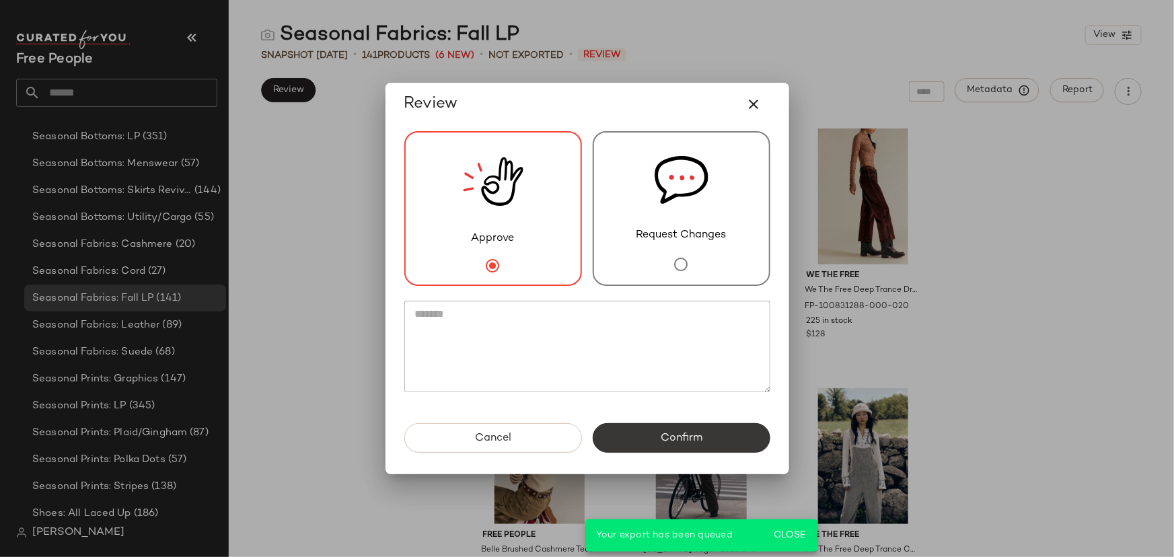
click at [649, 439] on button "Confirm" at bounding box center [682, 438] width 178 height 30
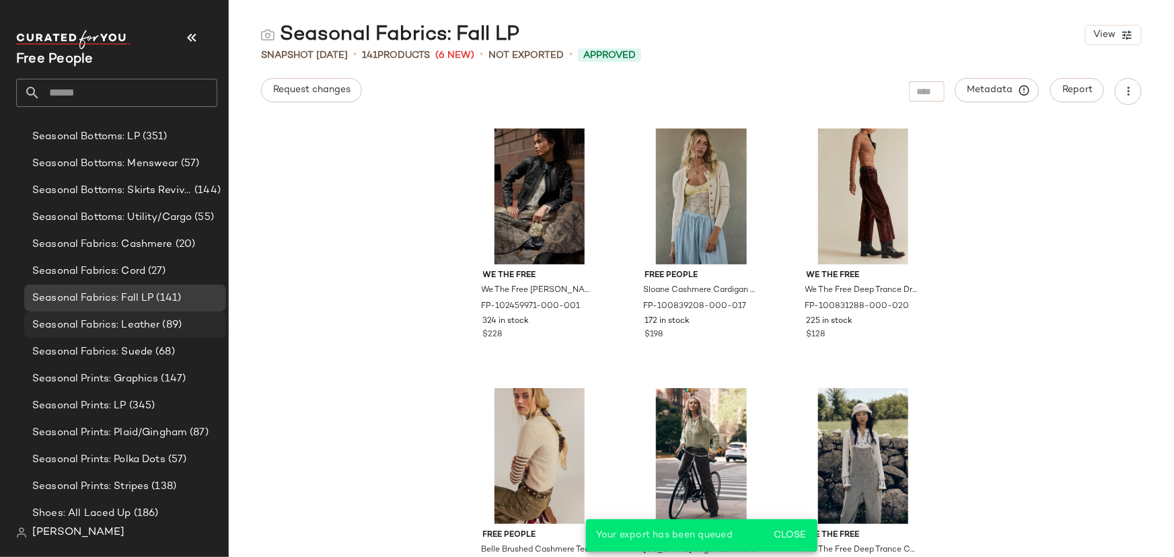
click at [124, 322] on span "Seasonal Fabrics: Leather" at bounding box center [96, 325] width 128 height 15
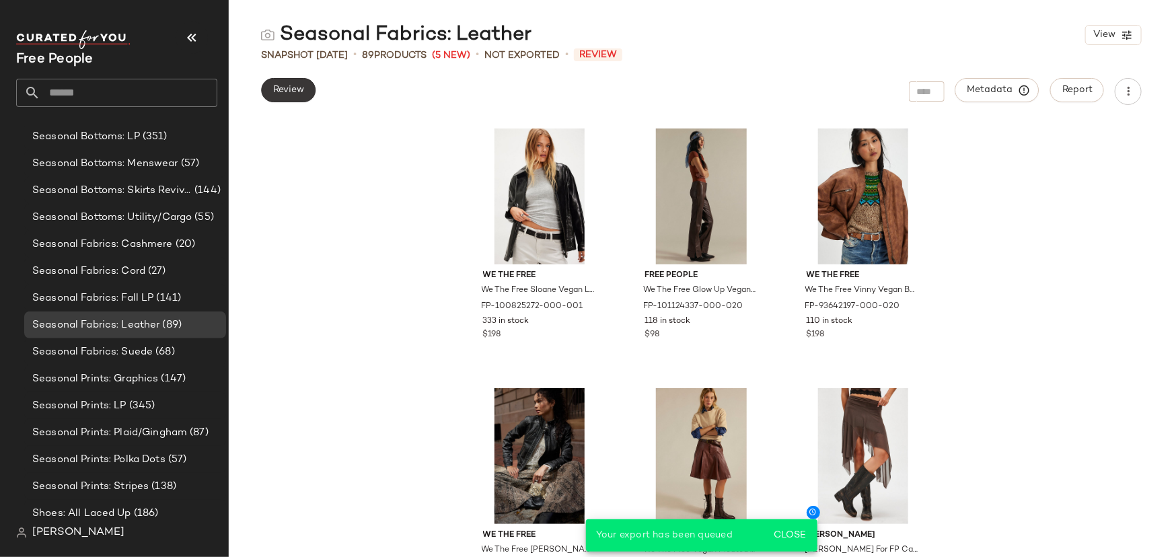
click at [307, 96] on button "Review" at bounding box center [288, 90] width 54 height 24
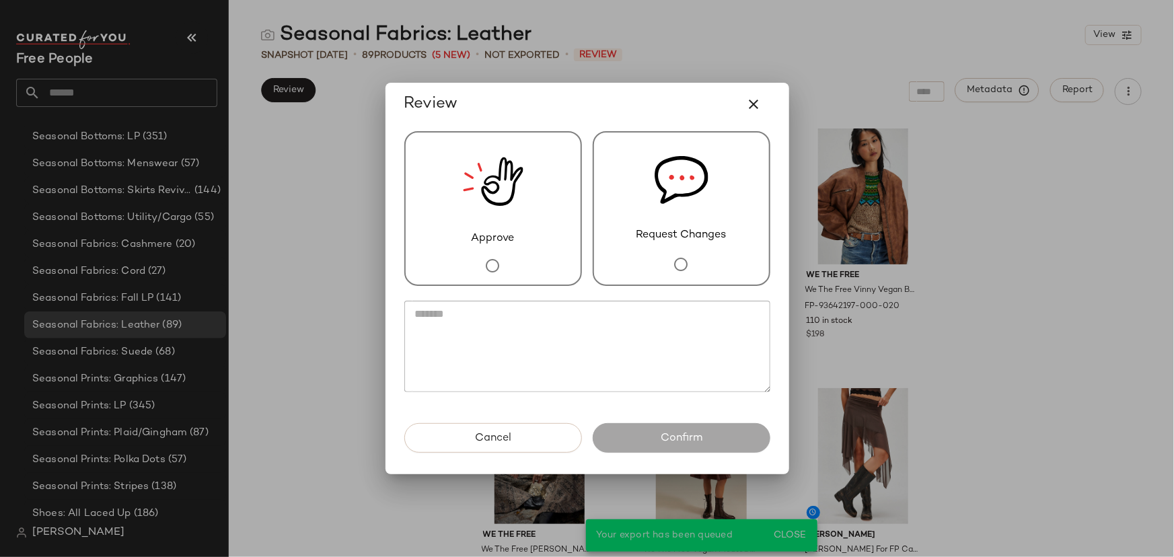
click at [584, 290] on div at bounding box center [587, 293] width 366 height 15
click at [537, 249] on div "Approve" at bounding box center [493, 208] width 178 height 155
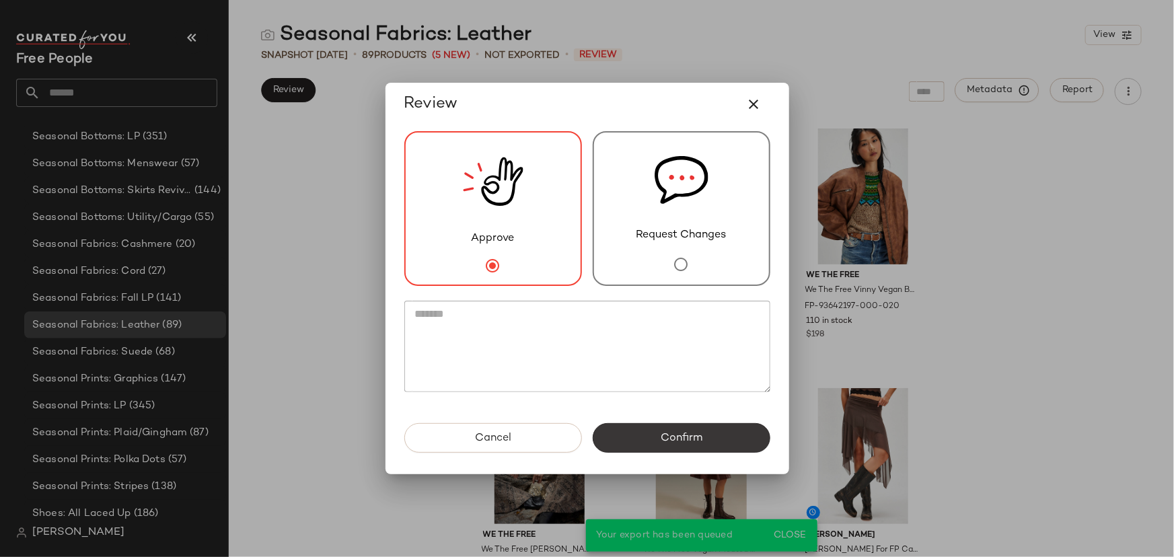
click at [632, 437] on button "Confirm" at bounding box center [682, 438] width 178 height 30
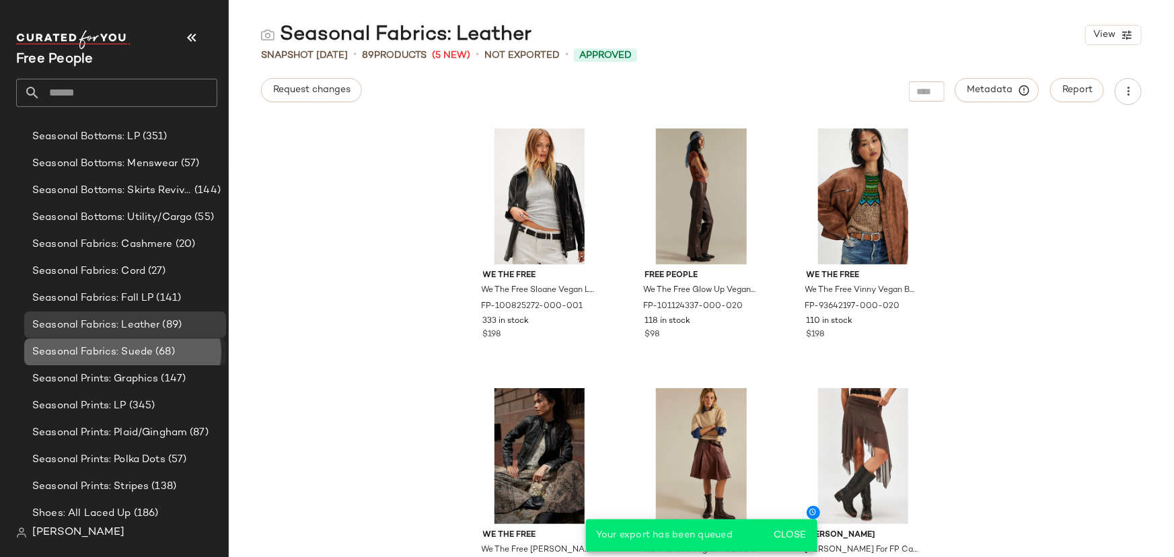
click at [180, 352] on div "Seasonal Fabrics: Suede (68)" at bounding box center [124, 351] width 192 height 15
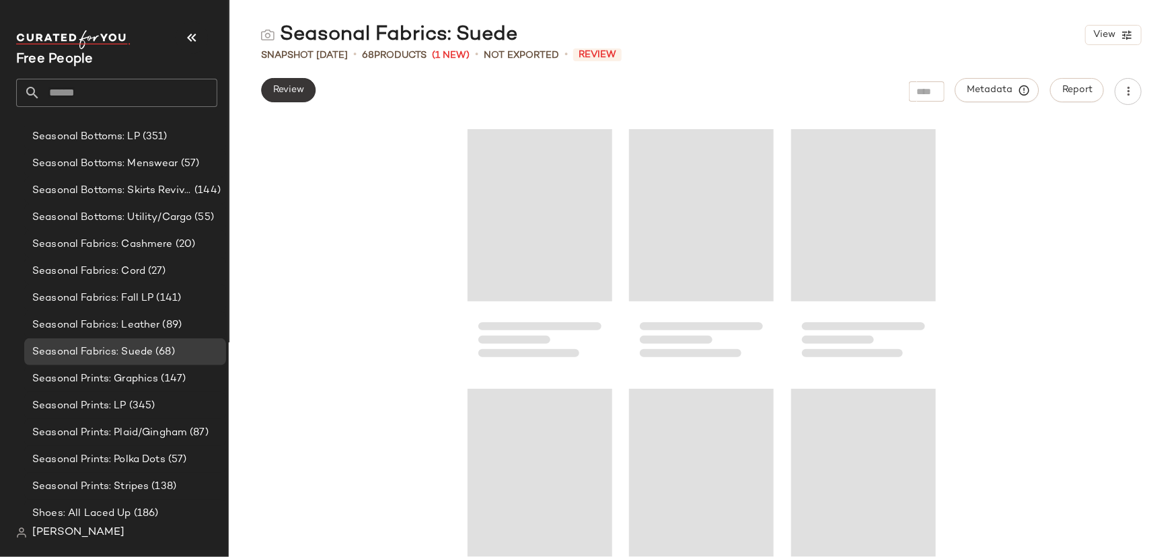
click at [301, 87] on span "Review" at bounding box center [288, 90] width 32 height 11
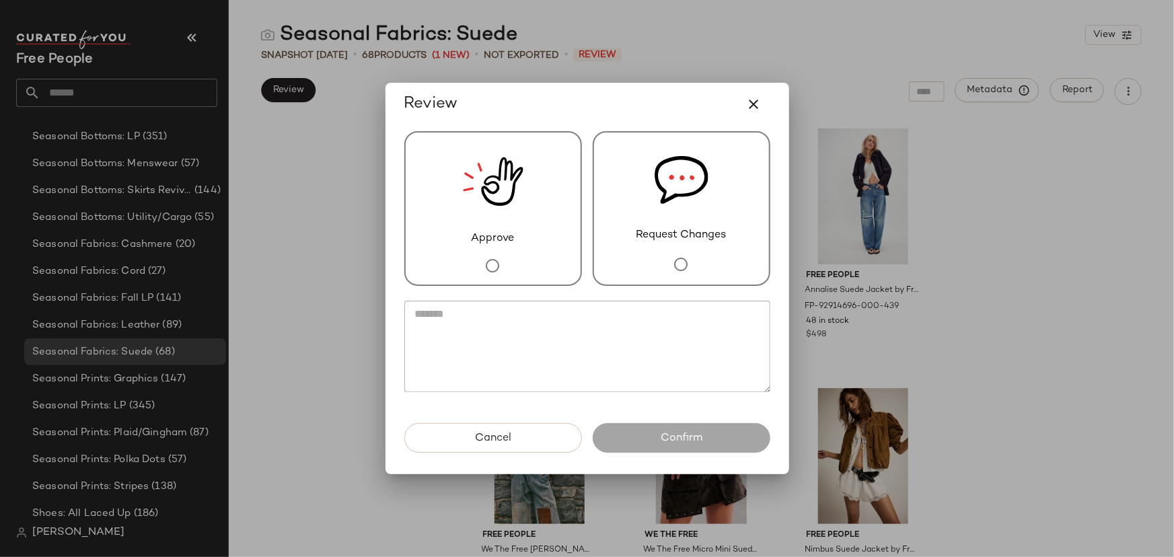
click at [542, 197] on div "Approve" at bounding box center [493, 208] width 178 height 155
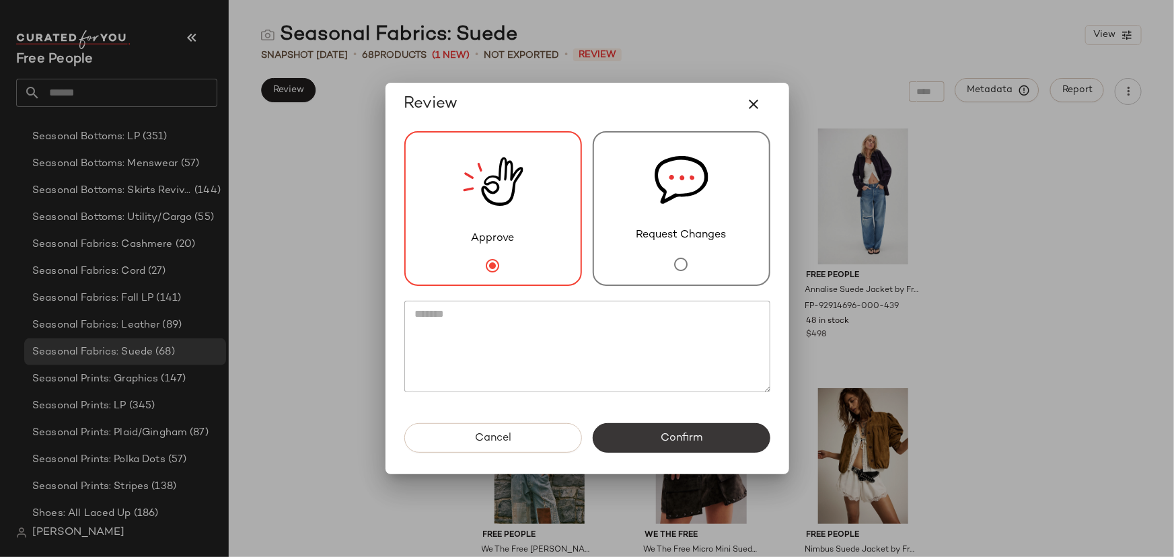
click at [660, 435] on span "Confirm" at bounding box center [681, 438] width 42 height 13
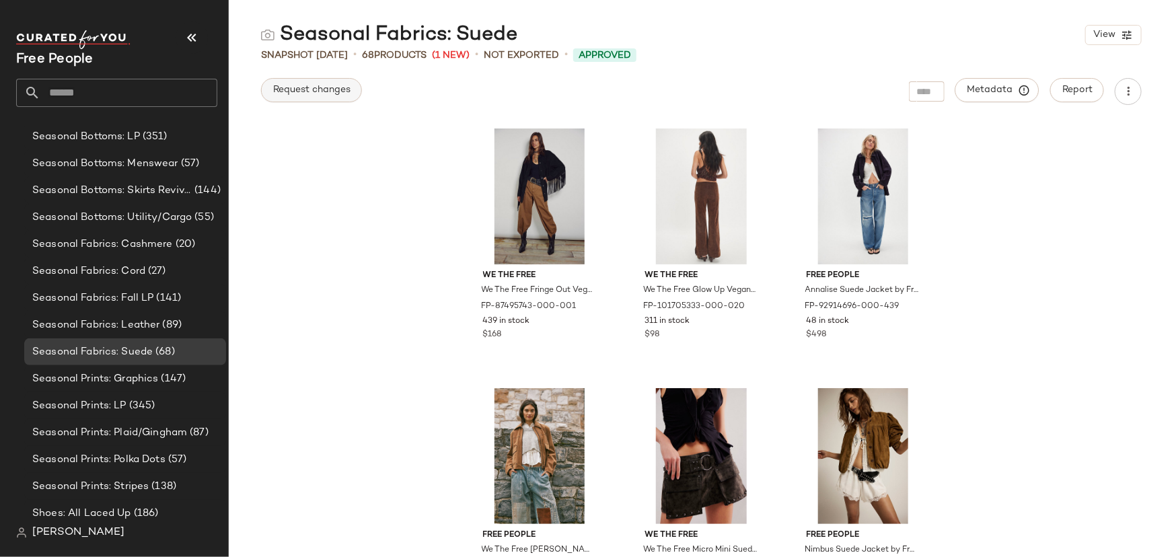
click at [314, 87] on span "Request changes" at bounding box center [311, 90] width 78 height 11
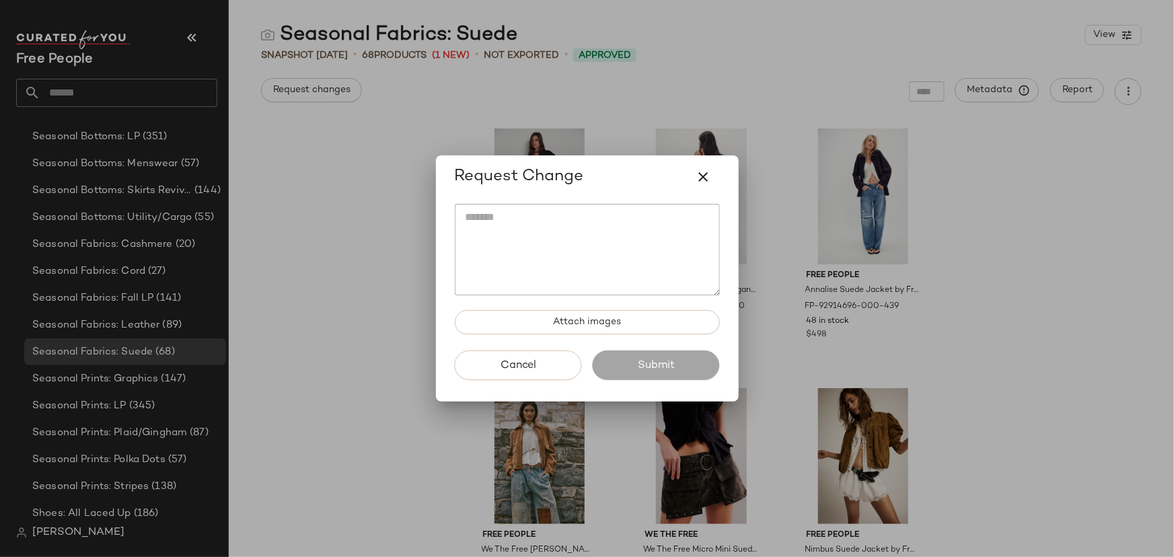
click at [379, 225] on div at bounding box center [587, 278] width 1174 height 557
